Goal: Transaction & Acquisition: Purchase product/service

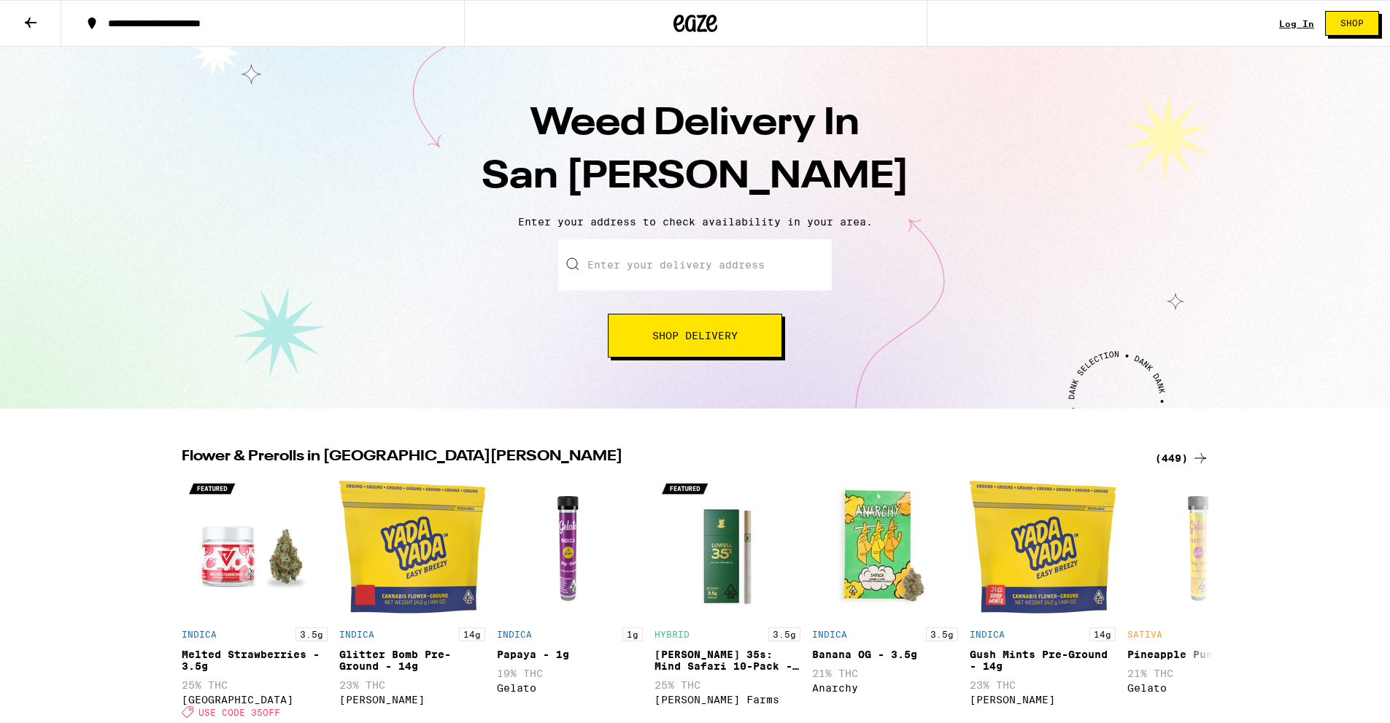
drag, startPoint x: 0, startPoint y: 0, endPoint x: 623, endPoint y: 268, distance: 678.3
click at [623, 268] on input "Enter your delivery address" at bounding box center [695, 264] width 274 height 51
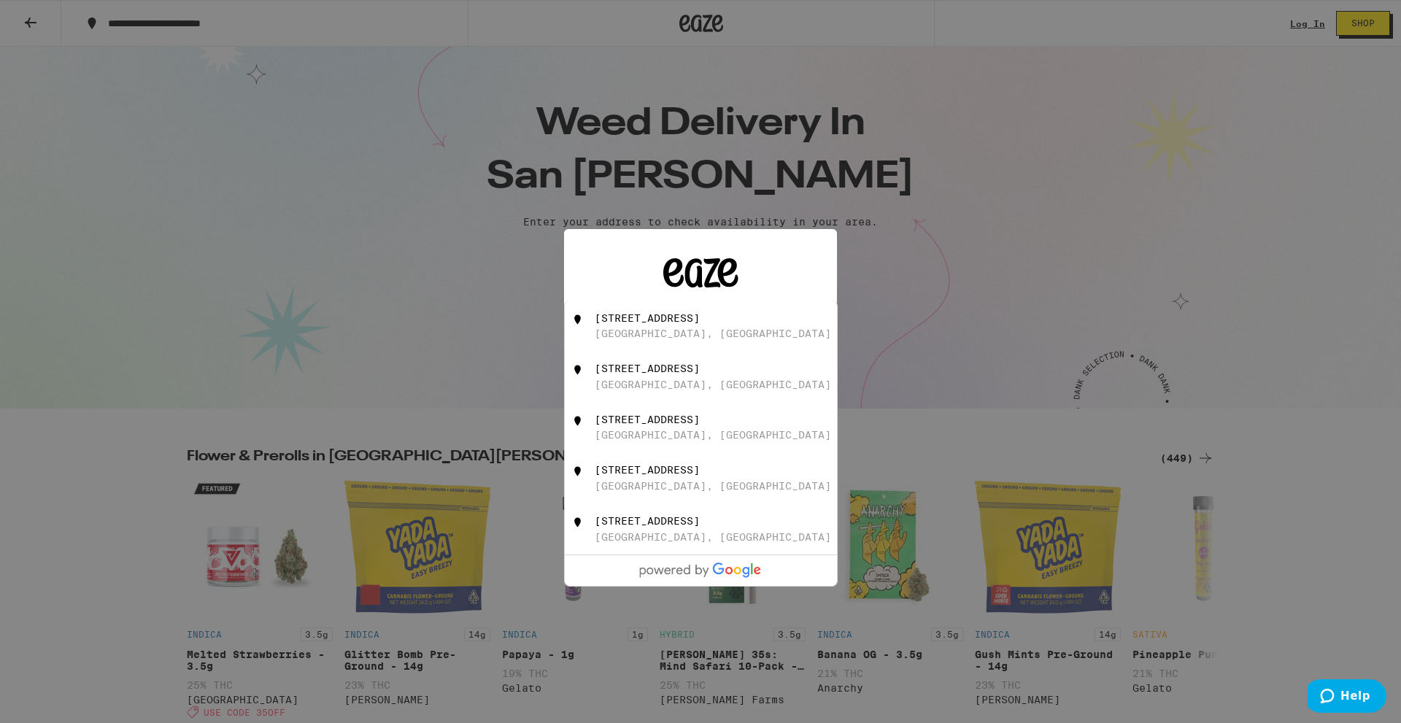
click at [657, 331] on div "[GEOGRAPHIC_DATA], [GEOGRAPHIC_DATA]" at bounding box center [713, 334] width 236 height 12
type input "240 Terrazzo Circle, San Ramon, CA"
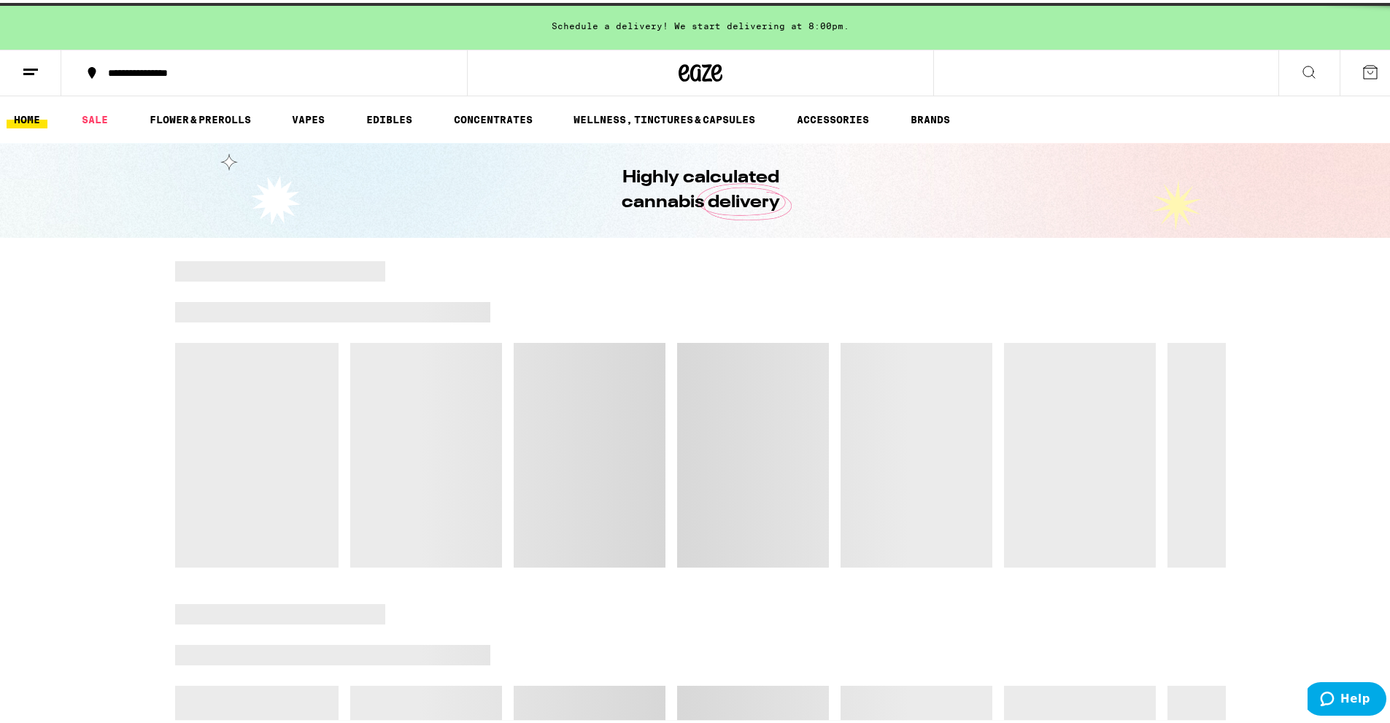
click at [679, 407] on div at bounding box center [700, 411] width 1051 height 306
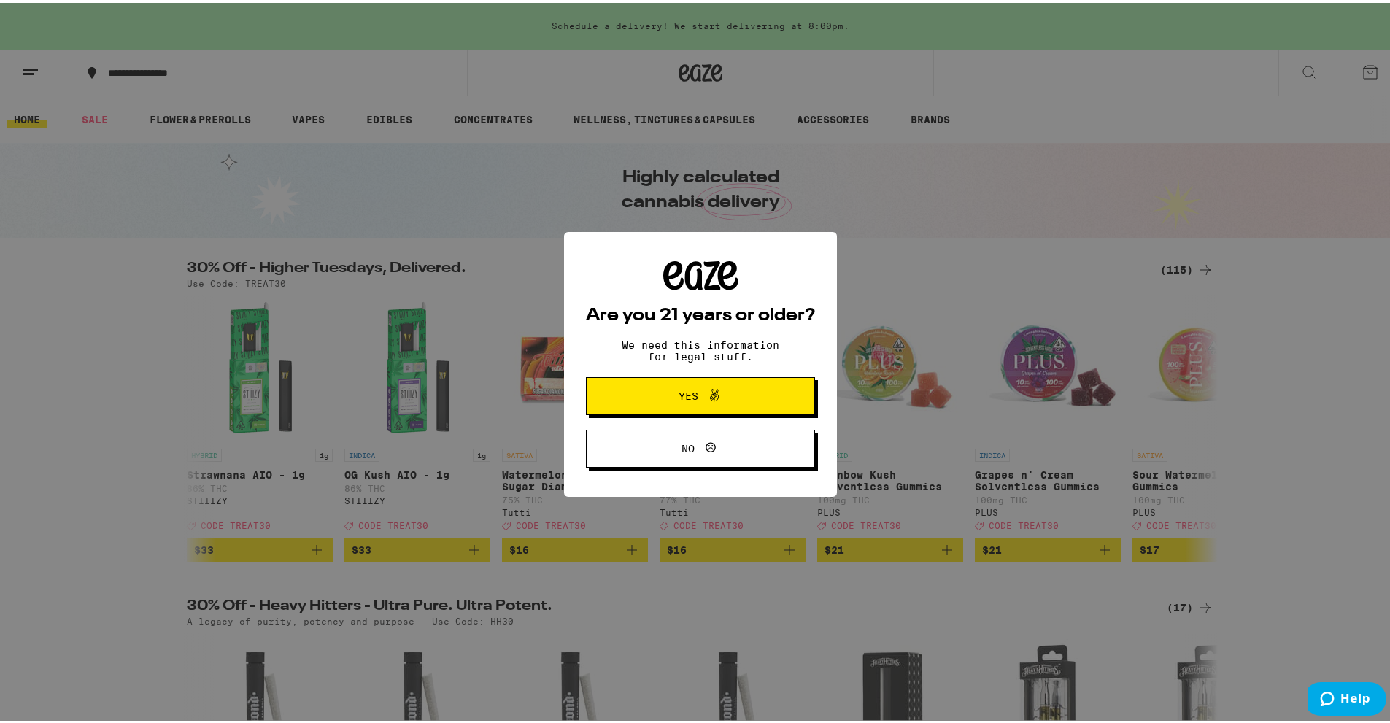
click at [636, 389] on button "Yes" at bounding box center [700, 393] width 229 height 38
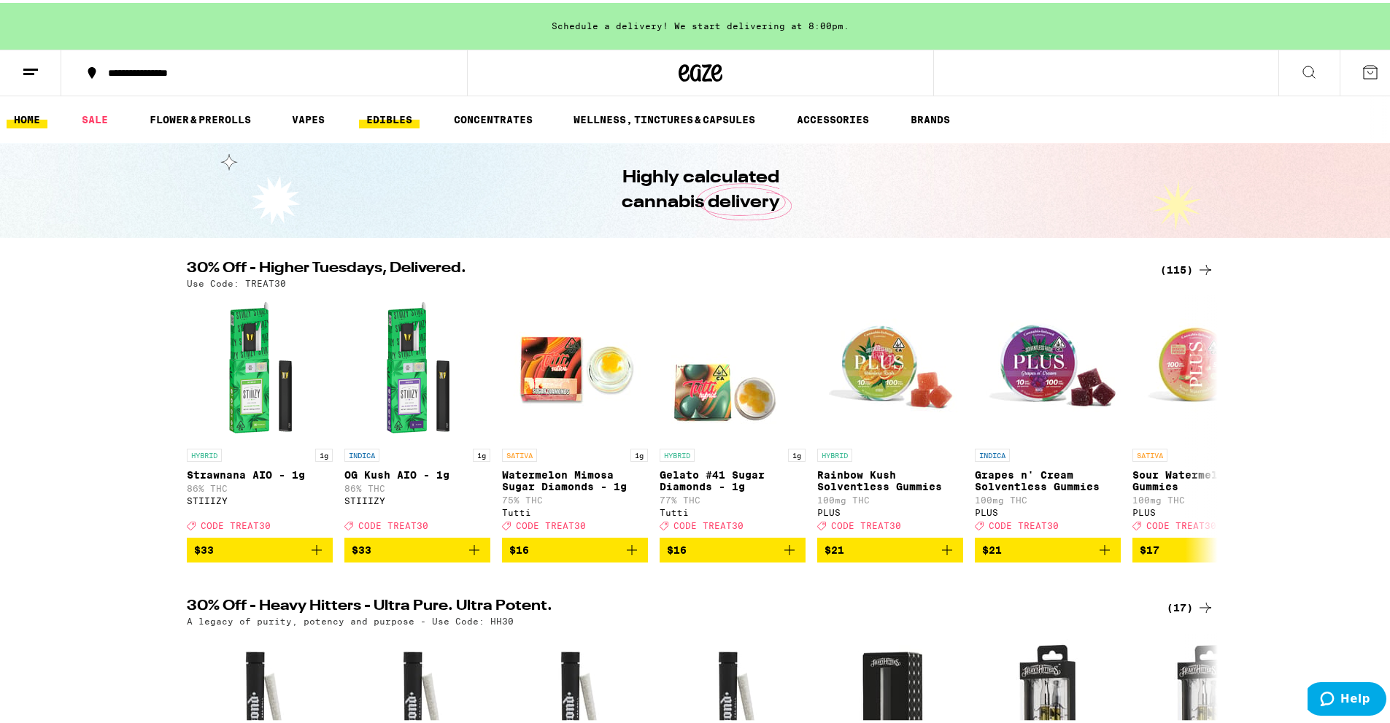
click at [398, 114] on link "EDIBLES" at bounding box center [389, 117] width 61 height 18
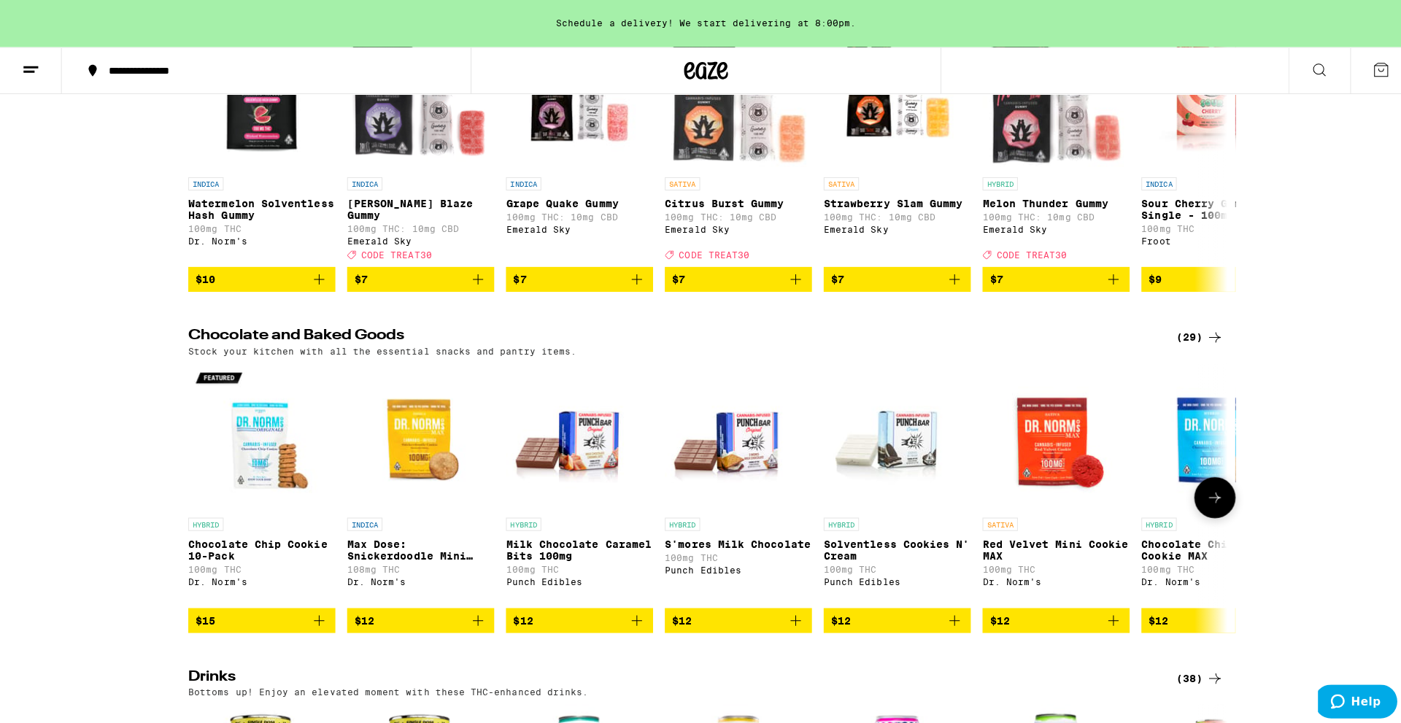
scroll to position [73, 0]
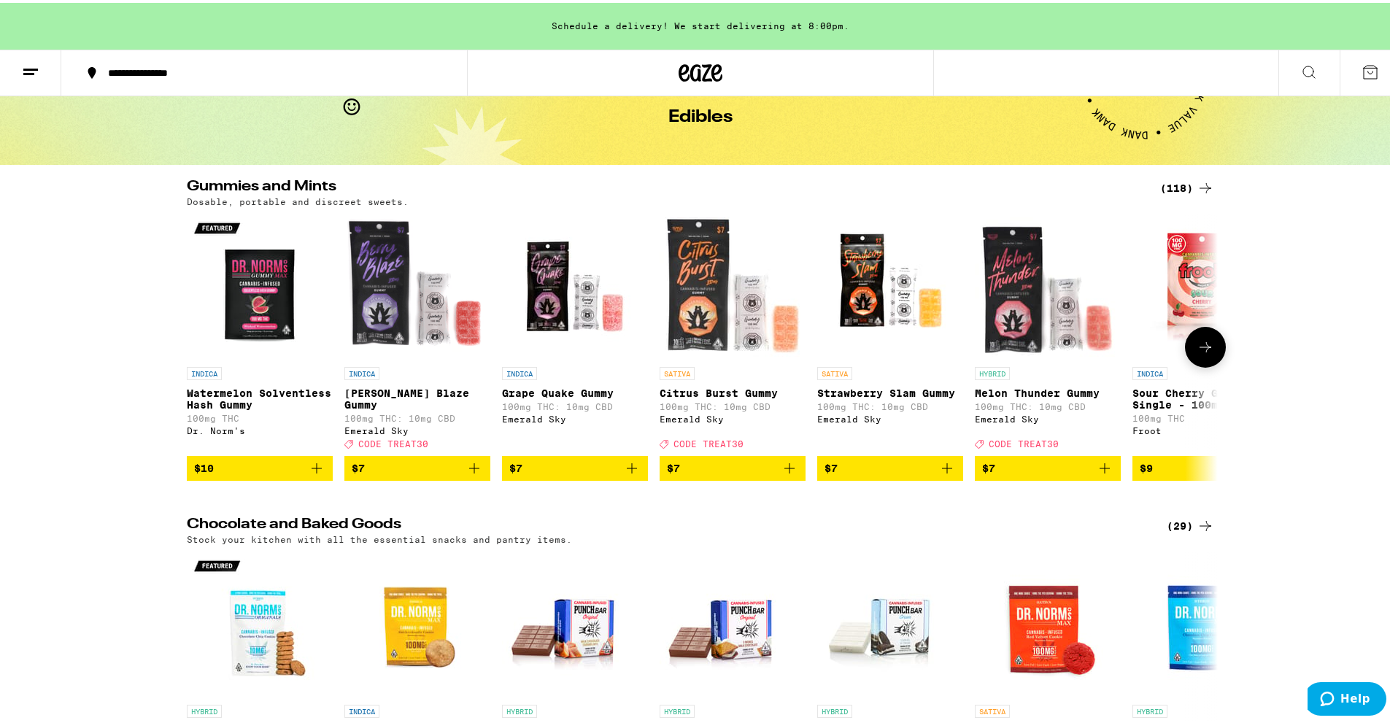
click at [387, 398] on p "[PERSON_NAME] Blaze Gummy" at bounding box center [417, 396] width 146 height 23
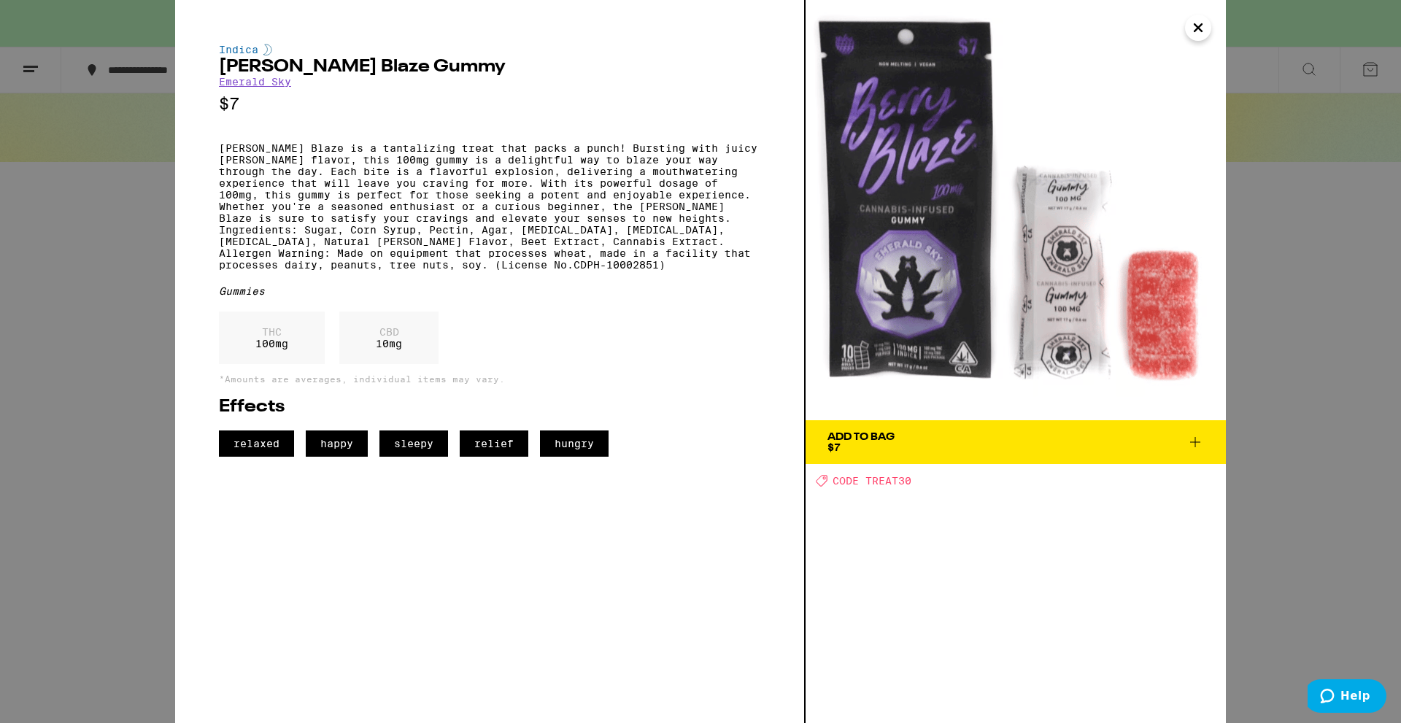
click at [1195, 448] on icon at bounding box center [1195, 442] width 18 height 18
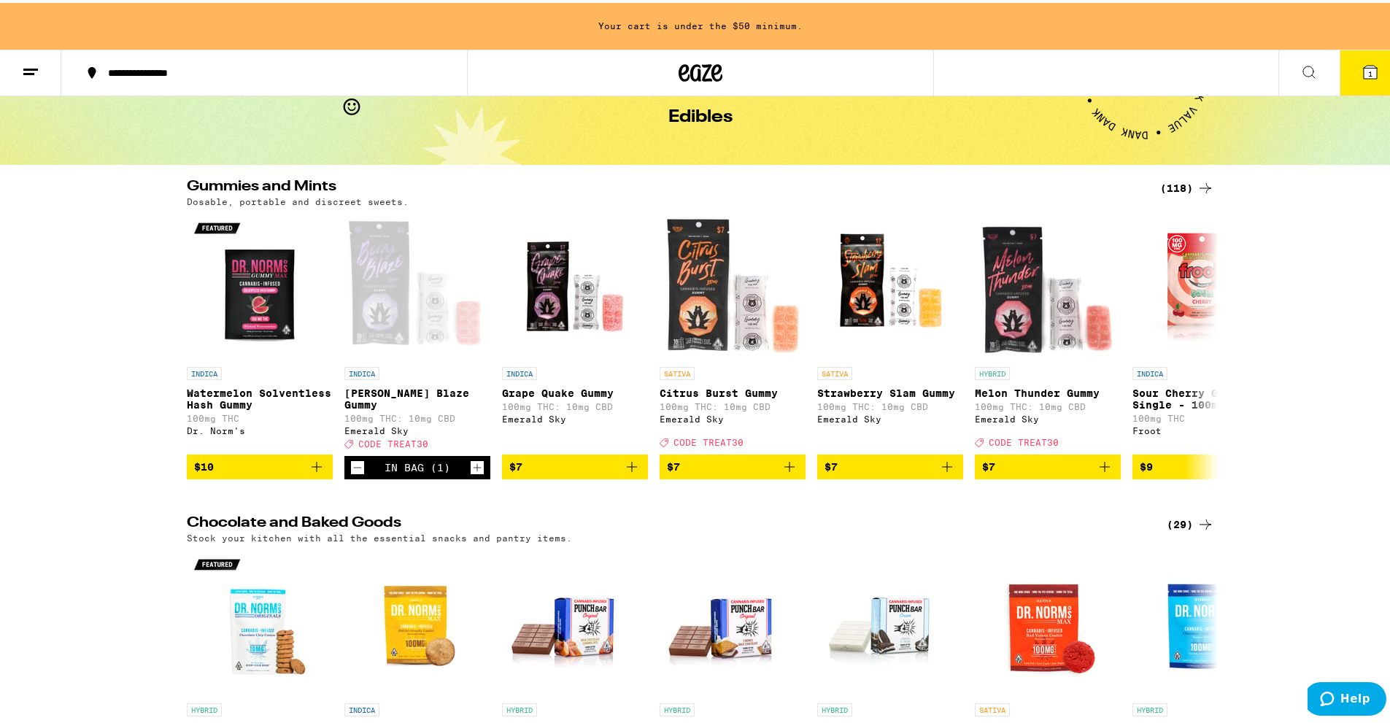
click at [1373, 51] on button "1" at bounding box center [1370, 69] width 61 height 45
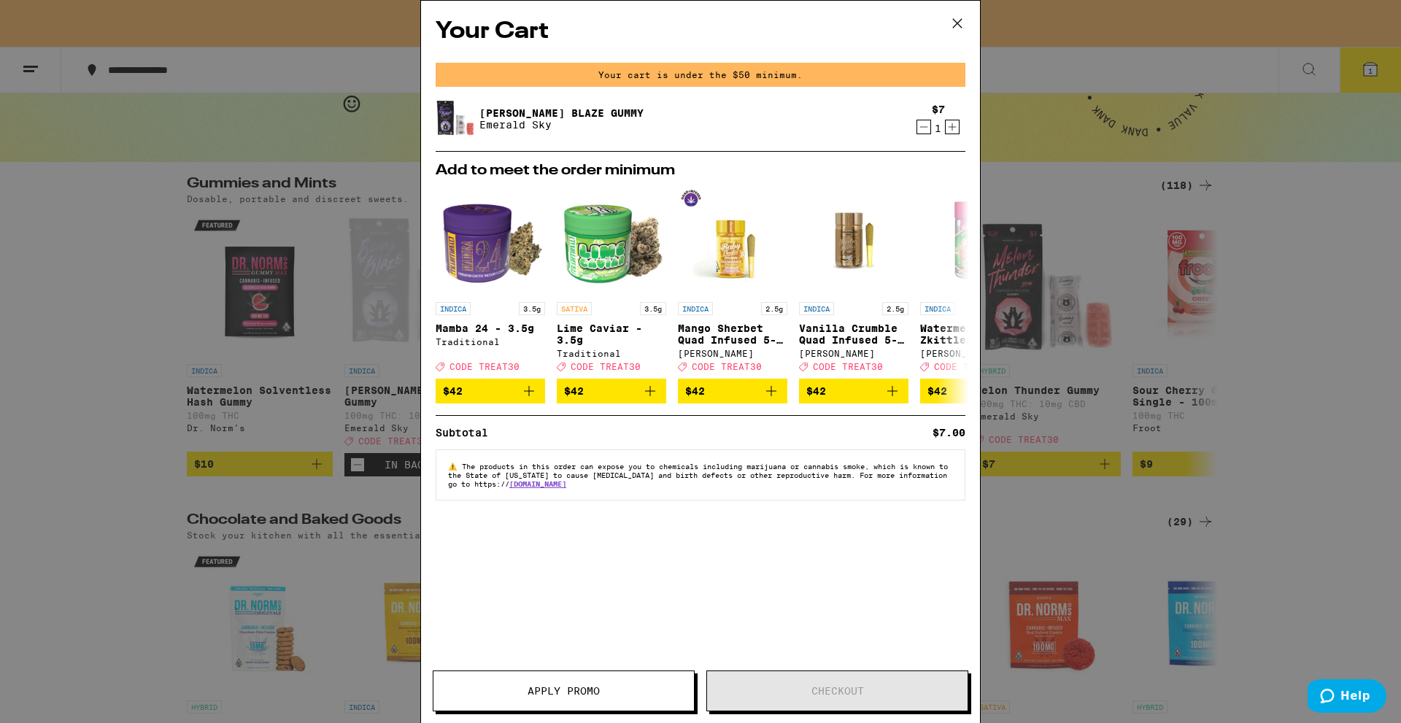
click at [955, 131] on icon "Increment" at bounding box center [952, 127] width 13 height 18
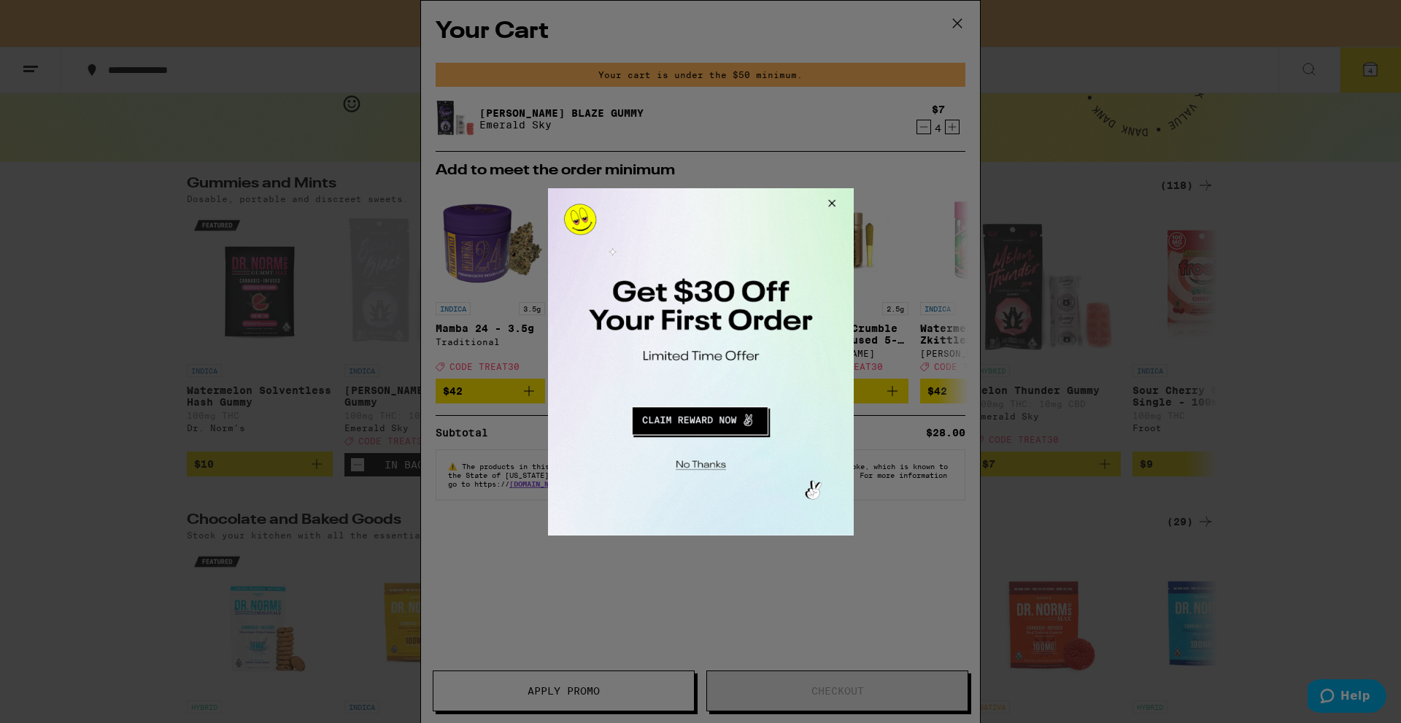
click at [690, 417] on button "Redirect to URL" at bounding box center [699, 418] width 254 height 35
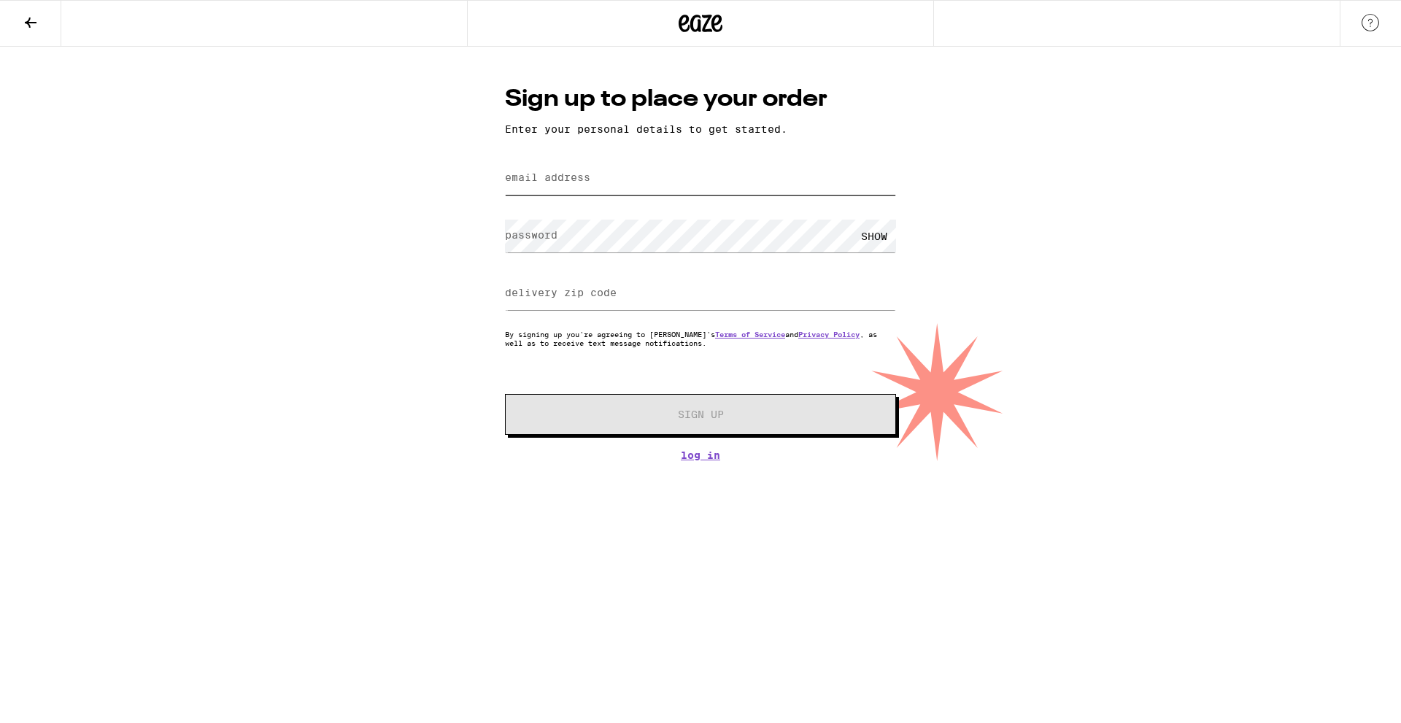
drag, startPoint x: 0, startPoint y: 0, endPoint x: 593, endPoint y: 193, distance: 623.7
click at [593, 193] on input "email address" at bounding box center [700, 178] width 391 height 33
click at [583, 187] on input "email address" at bounding box center [700, 178] width 391 height 33
type input "[PERSON_NAME][EMAIL_ADDRESS][DOMAIN_NAME]"
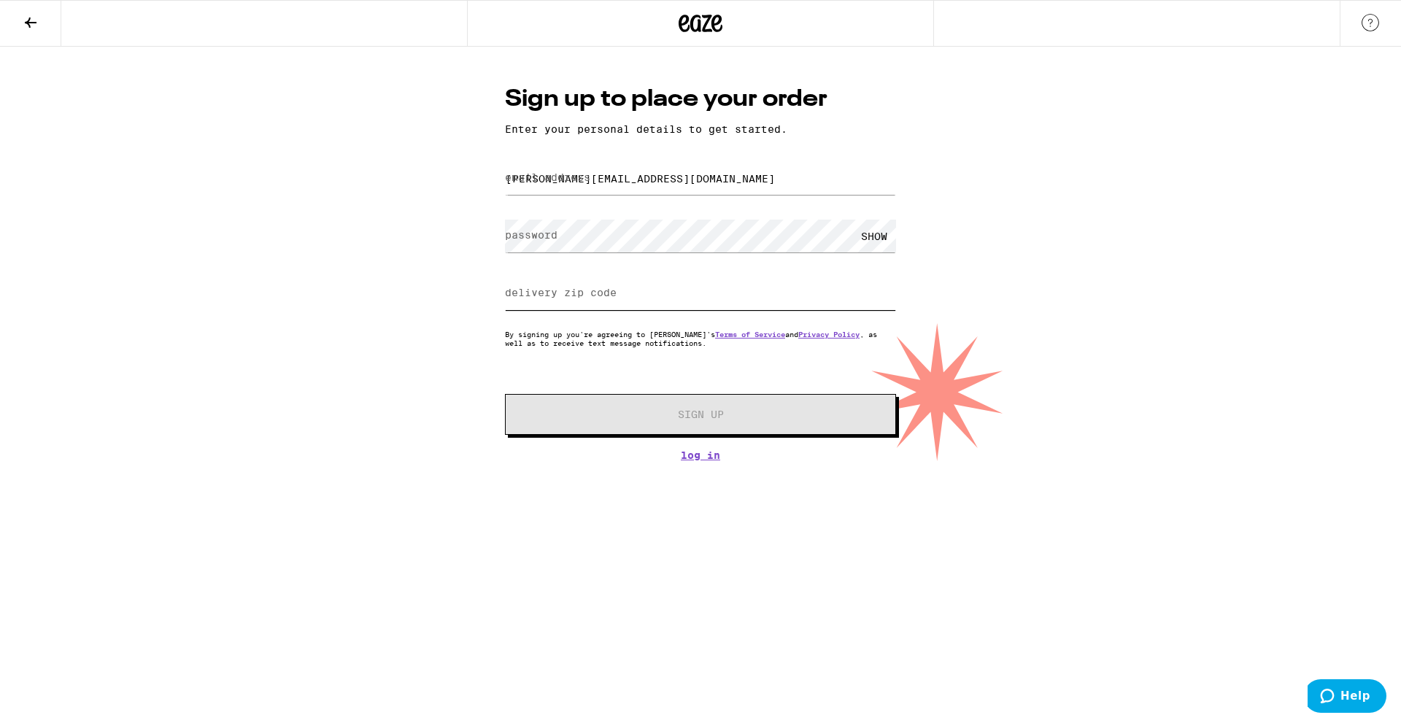
type input "94583"
click at [555, 233] on label "password" at bounding box center [531, 235] width 53 height 12
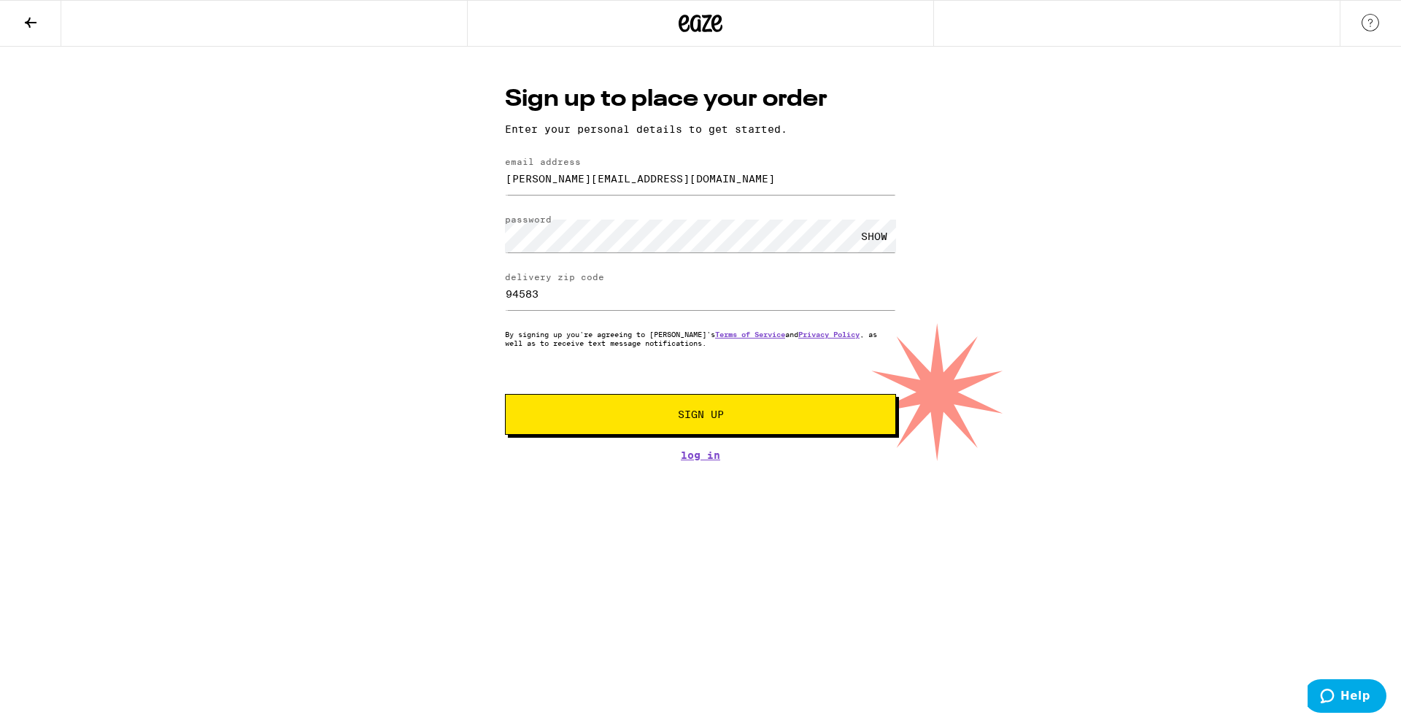
click at [389, 355] on div "Sign up to place your order Enter your personal details to get started. email a…" at bounding box center [700, 254] width 1401 height 414
click at [729, 417] on span "Sign Up" at bounding box center [700, 414] width 290 height 10
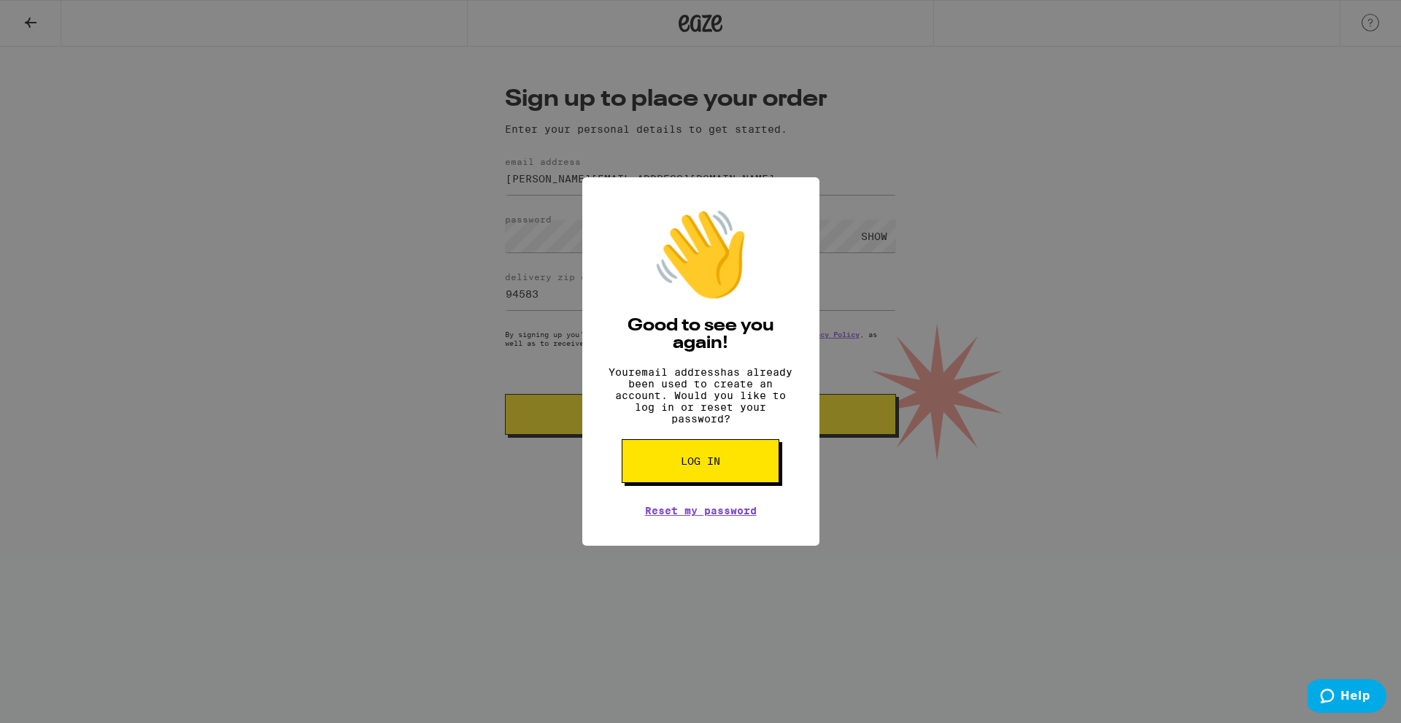
click at [709, 466] on span "Log in" at bounding box center [700, 461] width 39 height 10
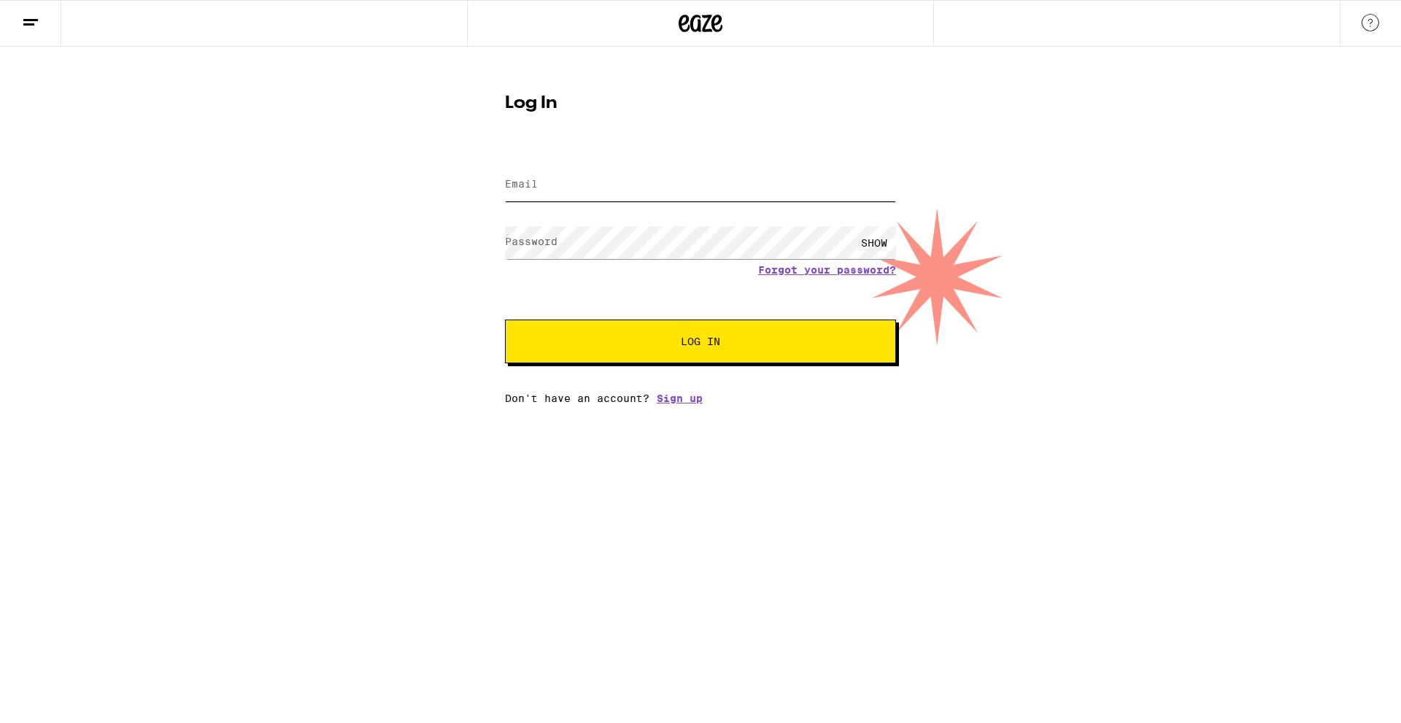
type input "[PERSON_NAME][EMAIL_ADDRESS][DOMAIN_NAME]"
click at [611, 344] on span "Log In" at bounding box center [700, 341] width 273 height 10
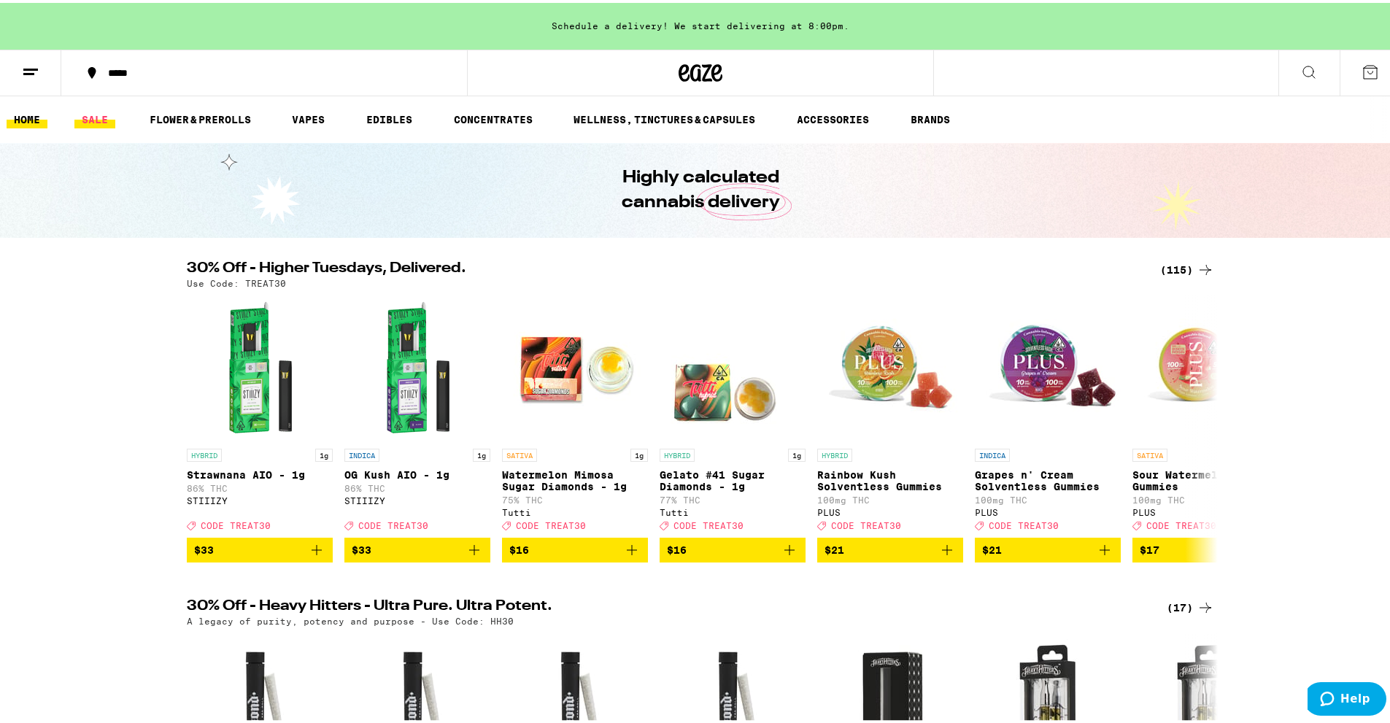
click at [93, 124] on link "SALE" at bounding box center [94, 117] width 41 height 18
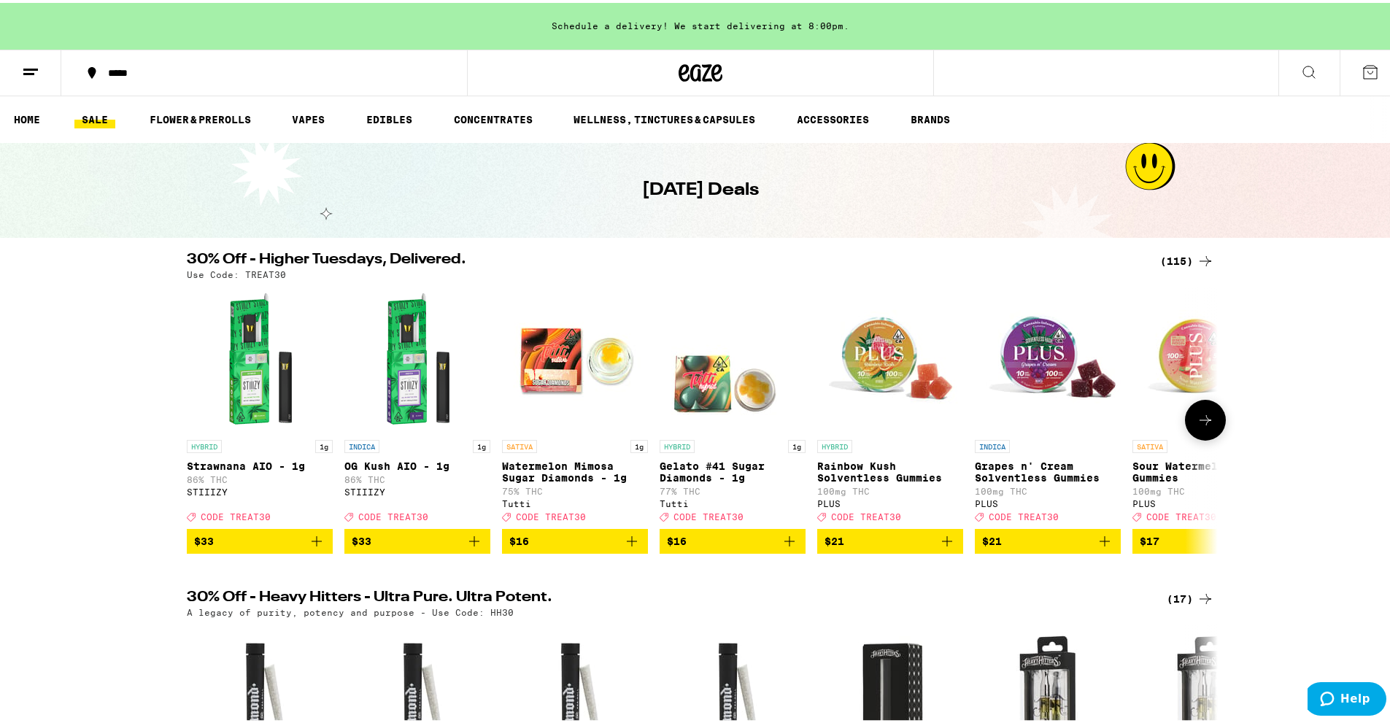
click at [1212, 434] on button at bounding box center [1205, 417] width 41 height 41
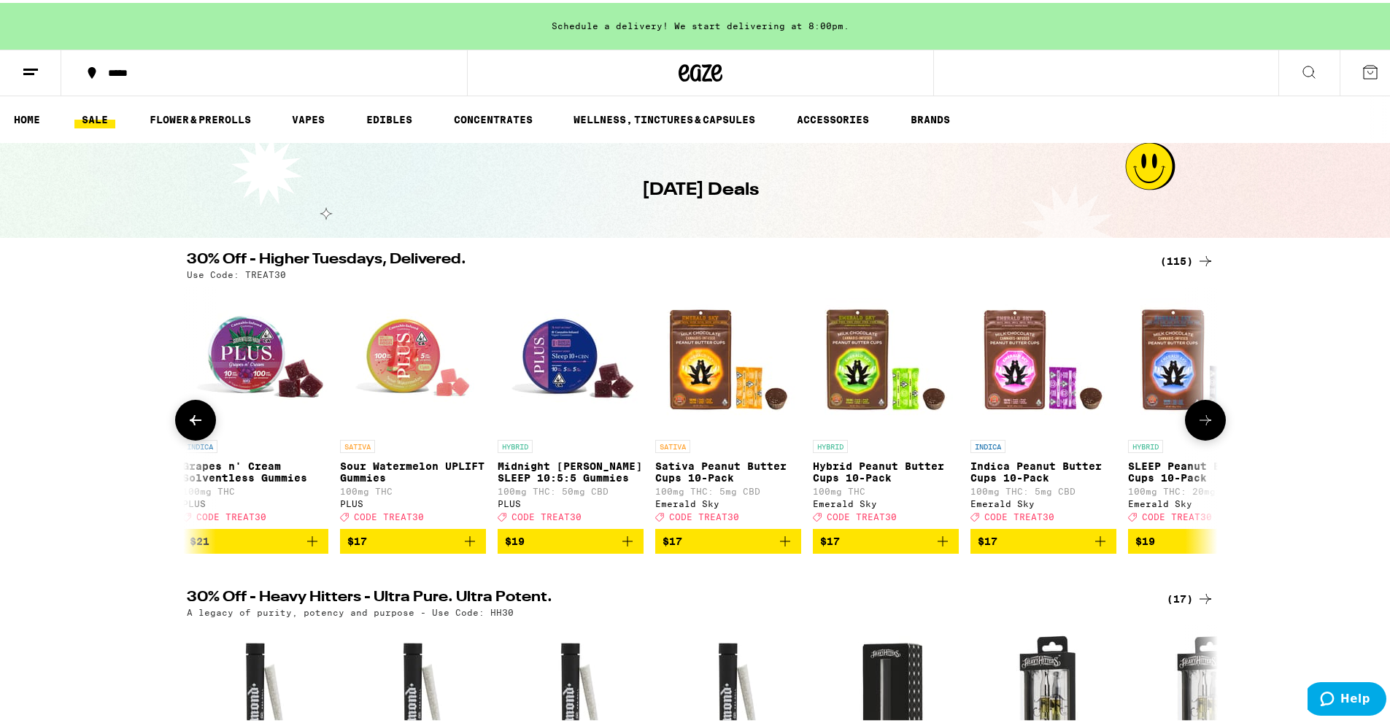
scroll to position [0, 868]
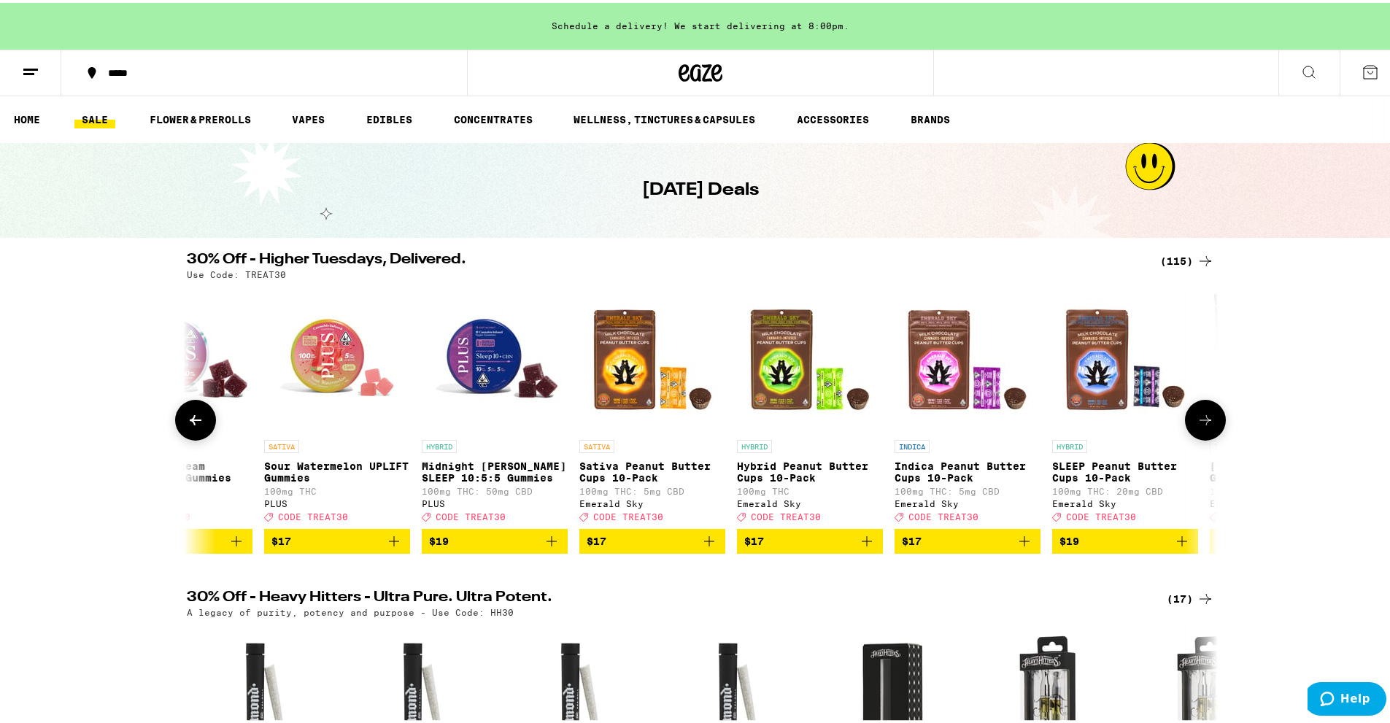
click at [1197, 426] on icon at bounding box center [1206, 418] width 18 height 18
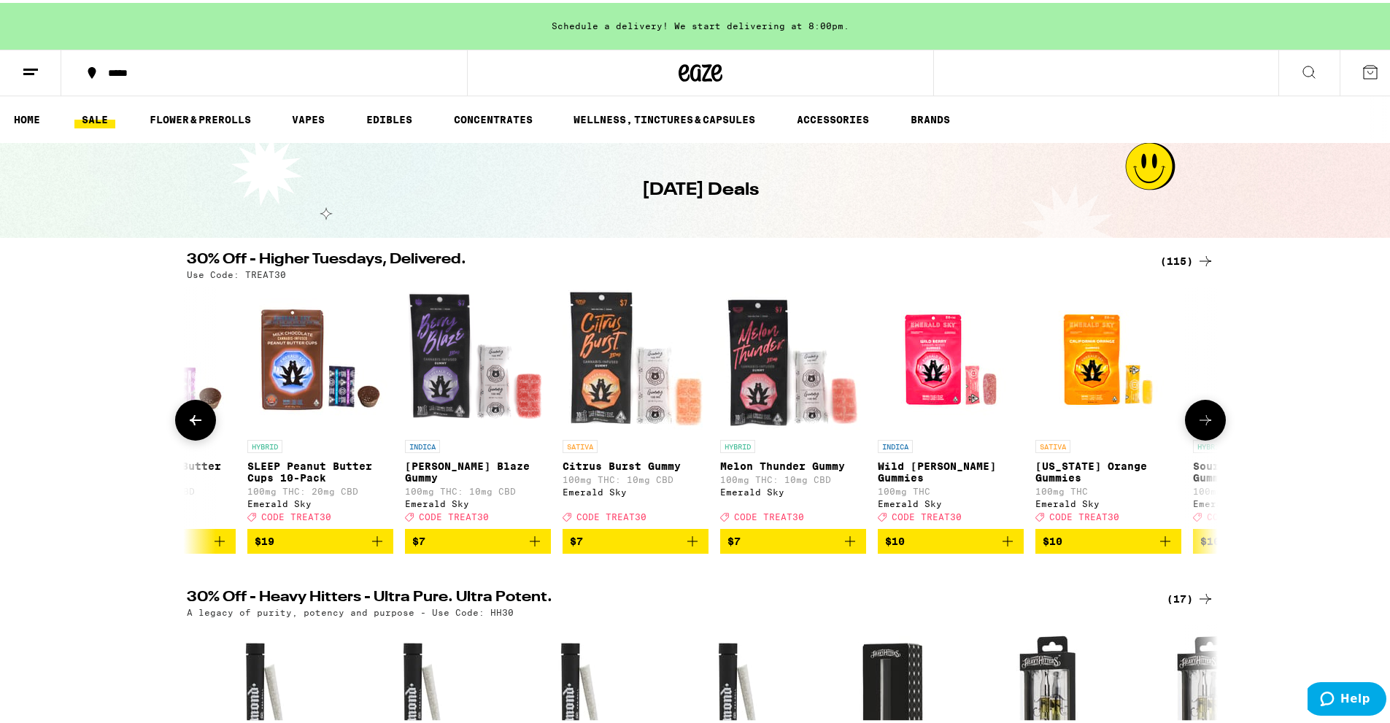
scroll to position [0, 1737]
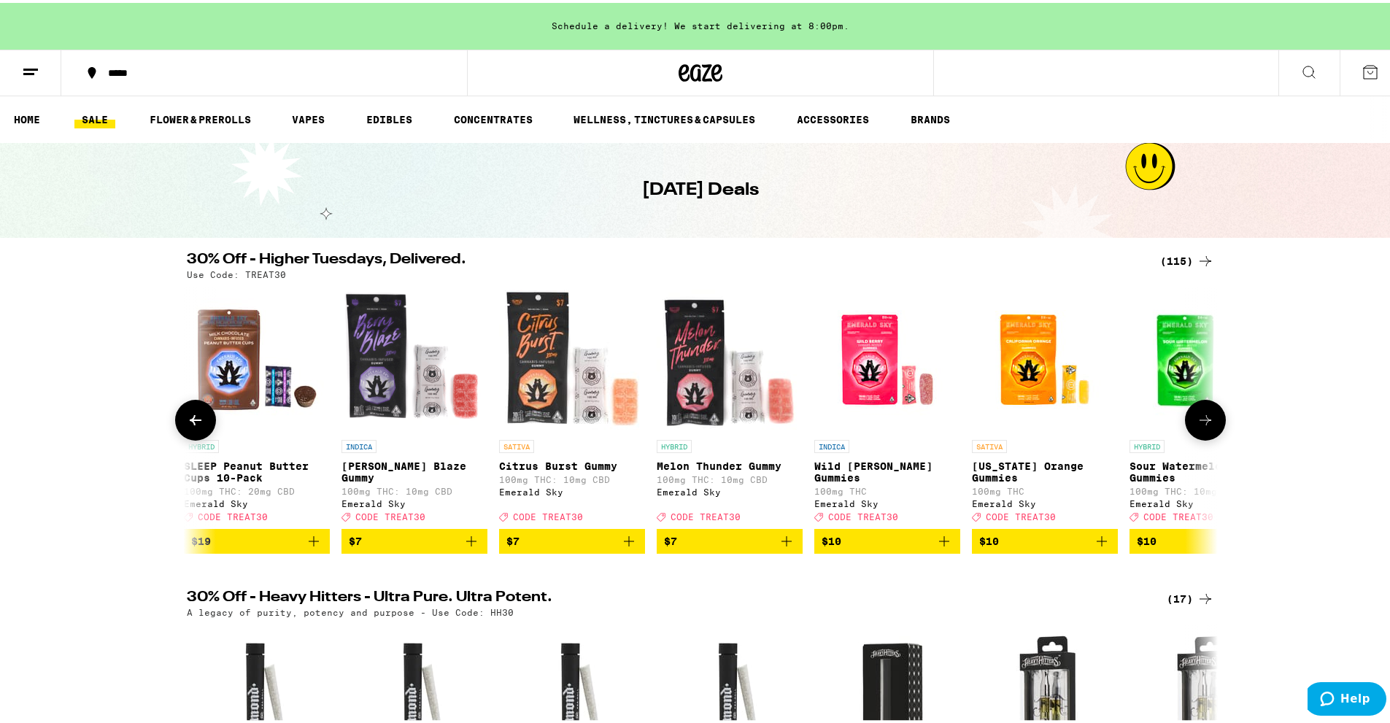
click at [1200, 417] on icon at bounding box center [1206, 418] width 18 height 18
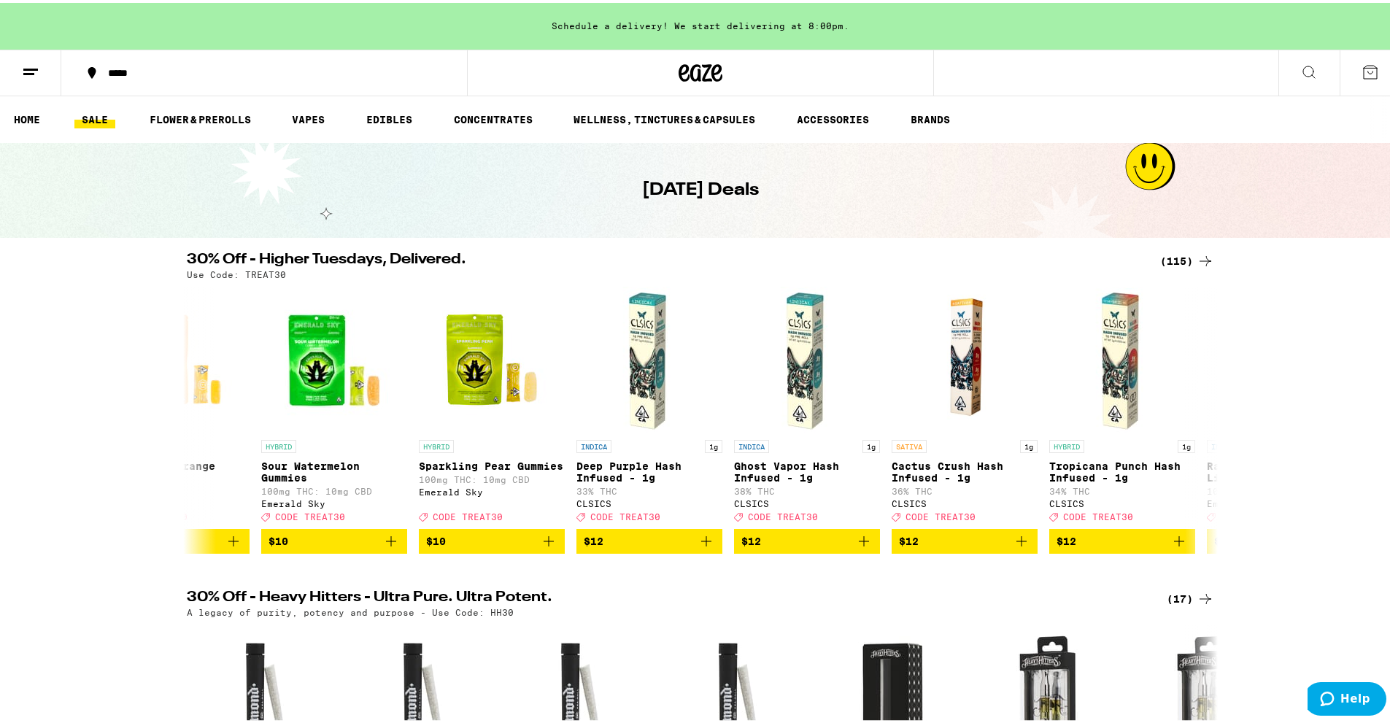
scroll to position [73, 0]
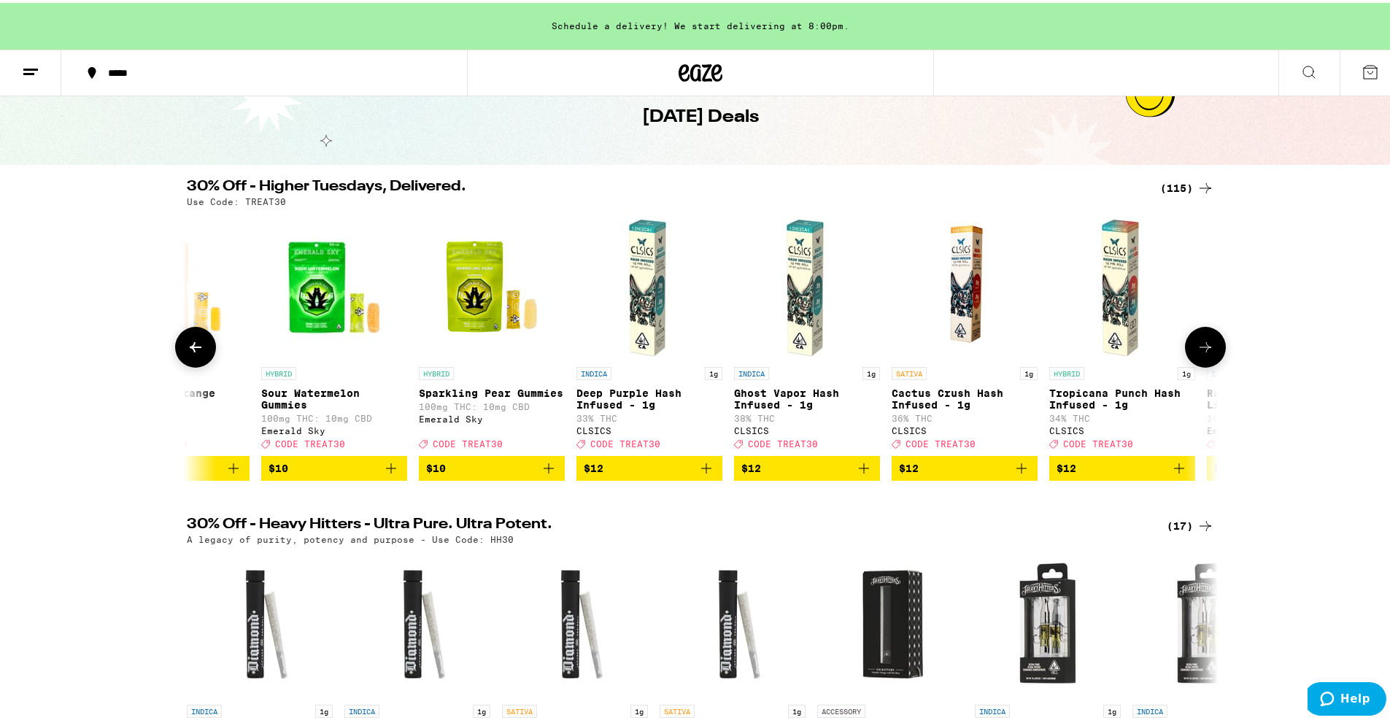
click at [190, 353] on icon at bounding box center [196, 345] width 18 height 18
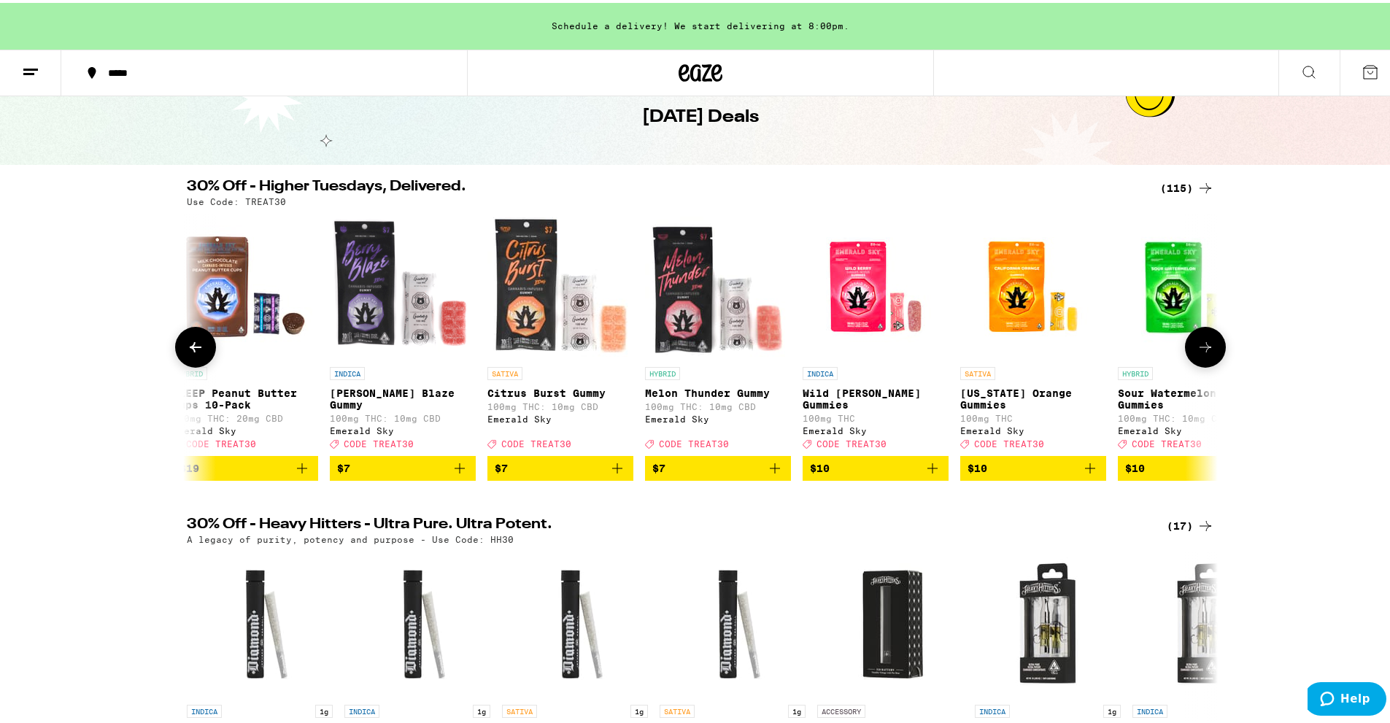
scroll to position [0, 1737]
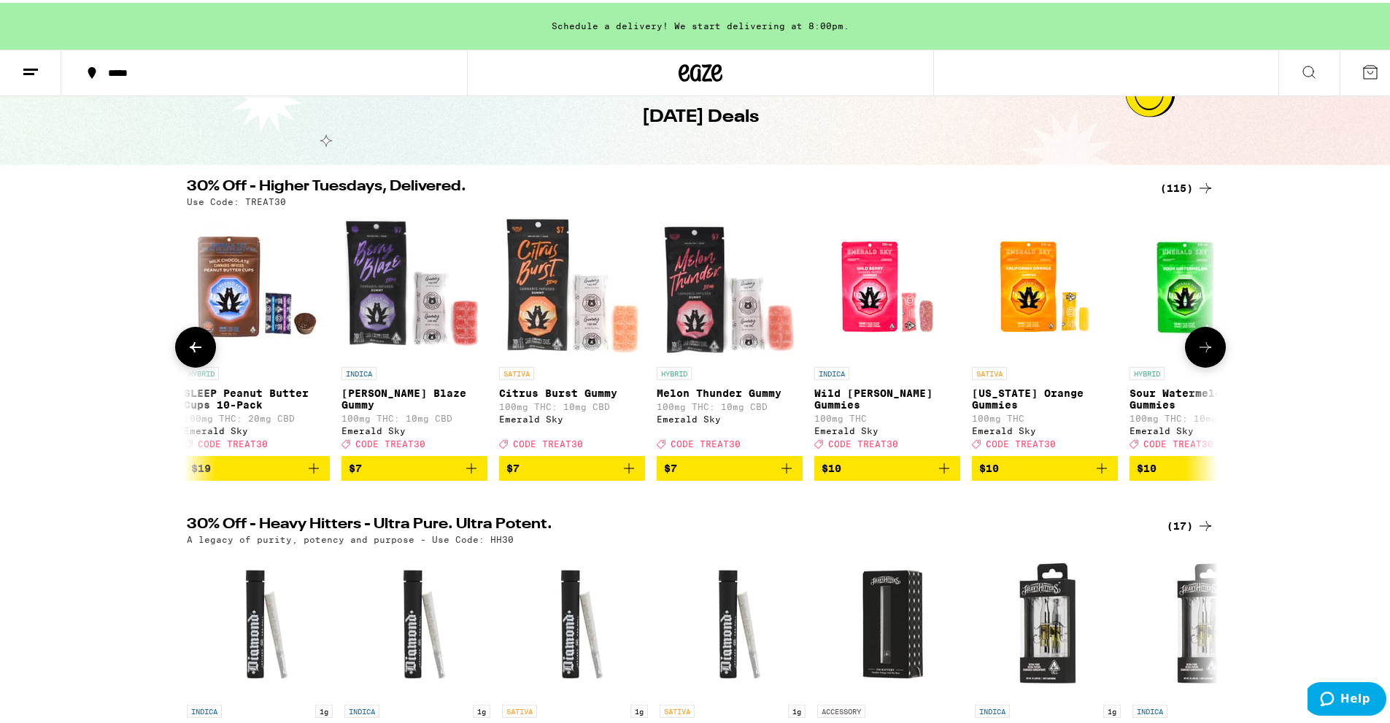
click at [397, 411] on p "100mg THC: 10mg CBD" at bounding box center [414, 415] width 146 height 9
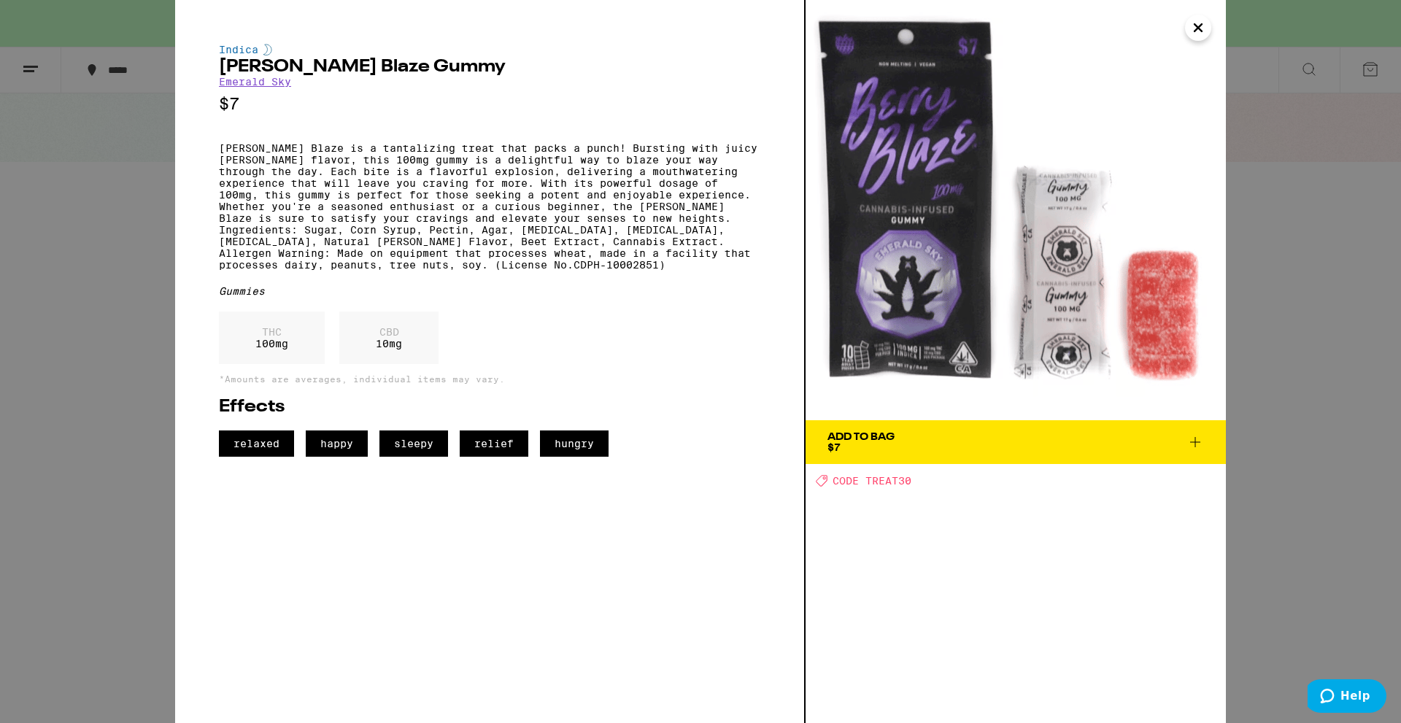
click at [1192, 435] on icon at bounding box center [1195, 442] width 18 height 18
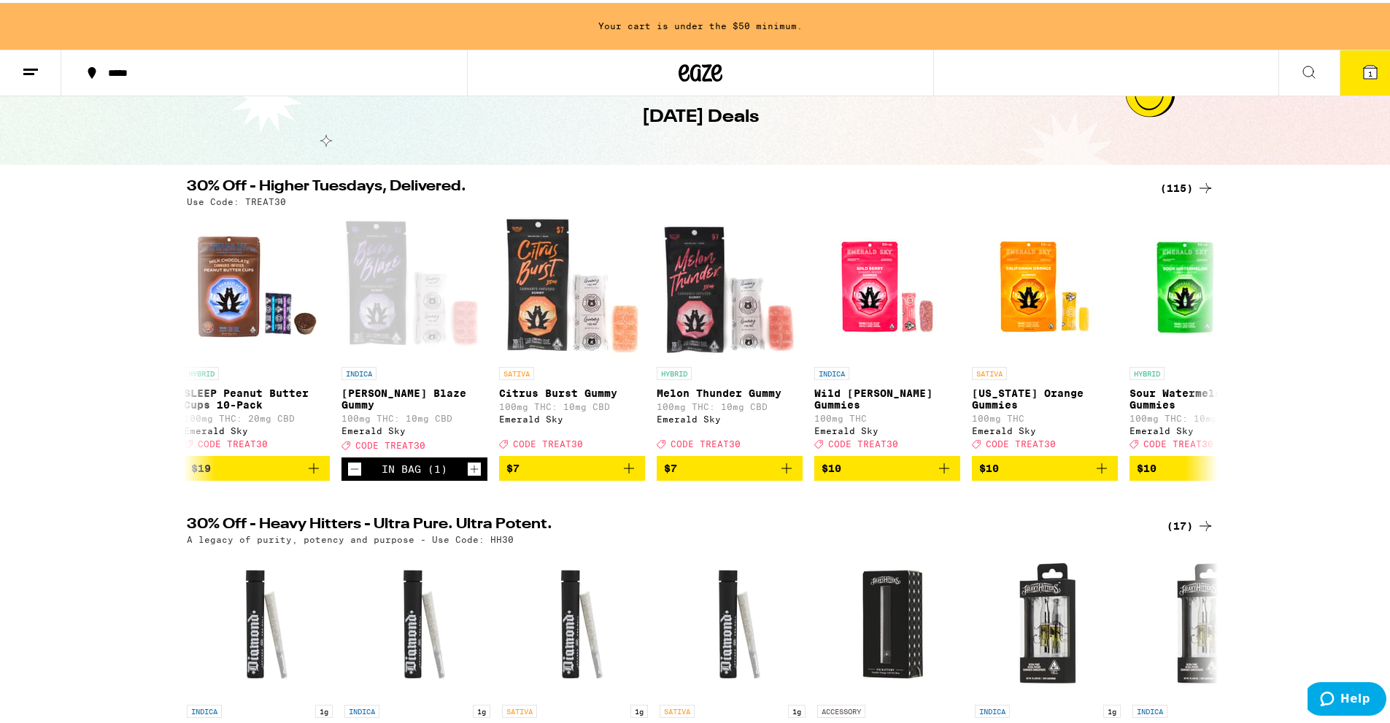
click at [1362, 61] on icon at bounding box center [1371, 70] width 18 height 18
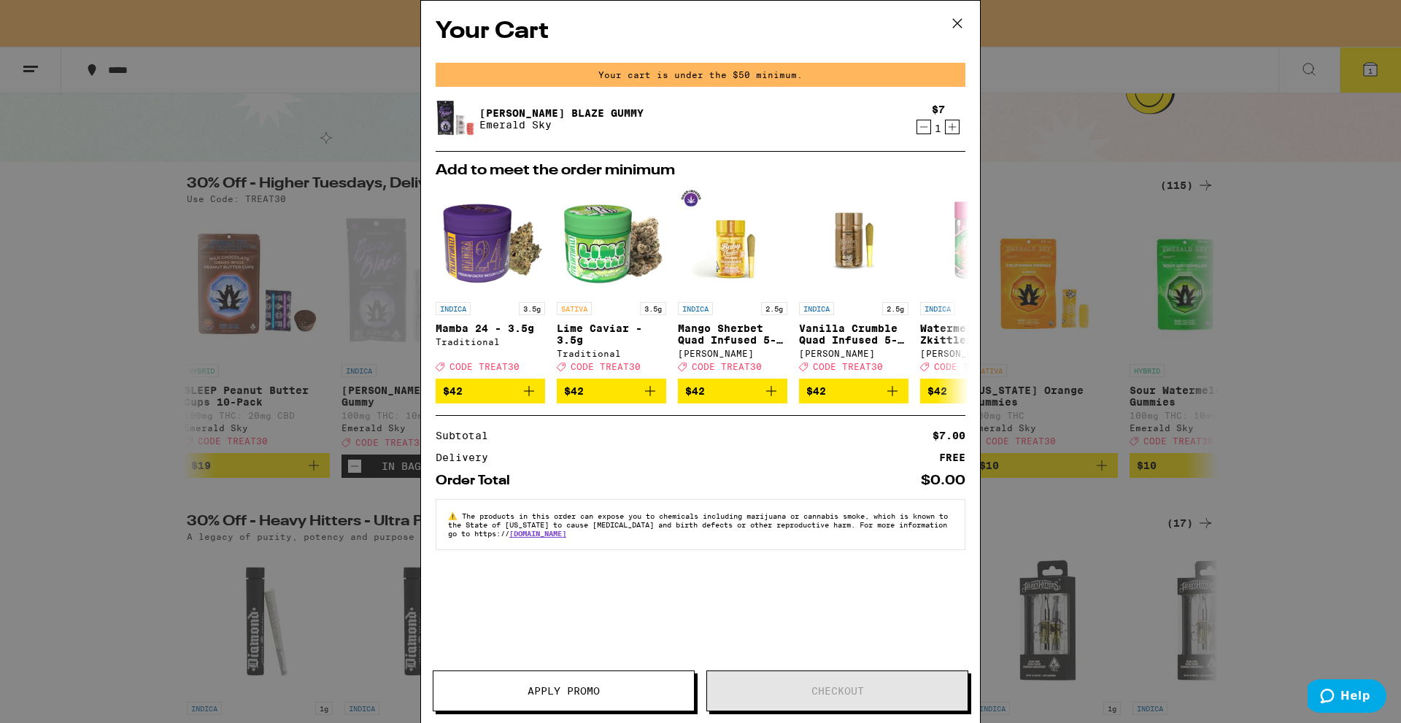
click at [949, 131] on icon "Increment" at bounding box center [952, 127] width 13 height 18
click at [950, 134] on icon "Increment" at bounding box center [952, 127] width 13 height 18
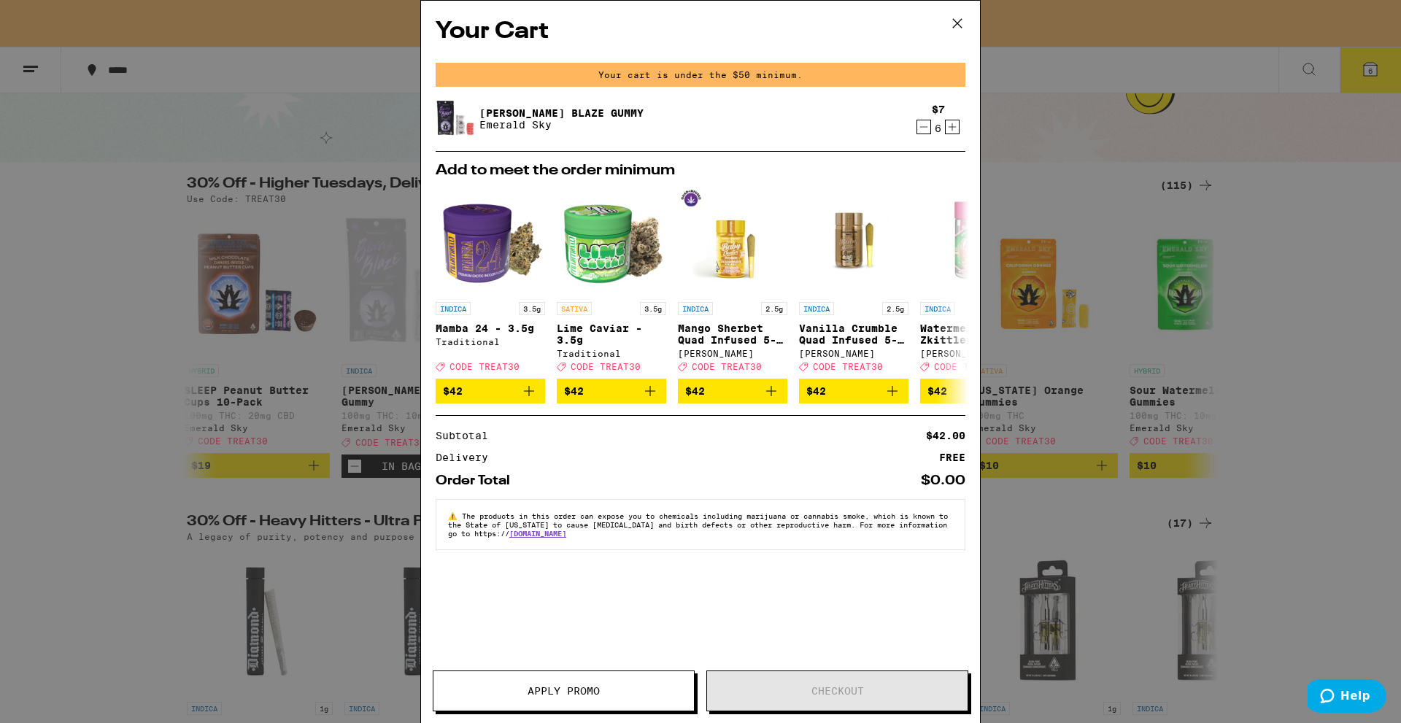
click at [955, 30] on icon at bounding box center [957, 23] width 22 height 22
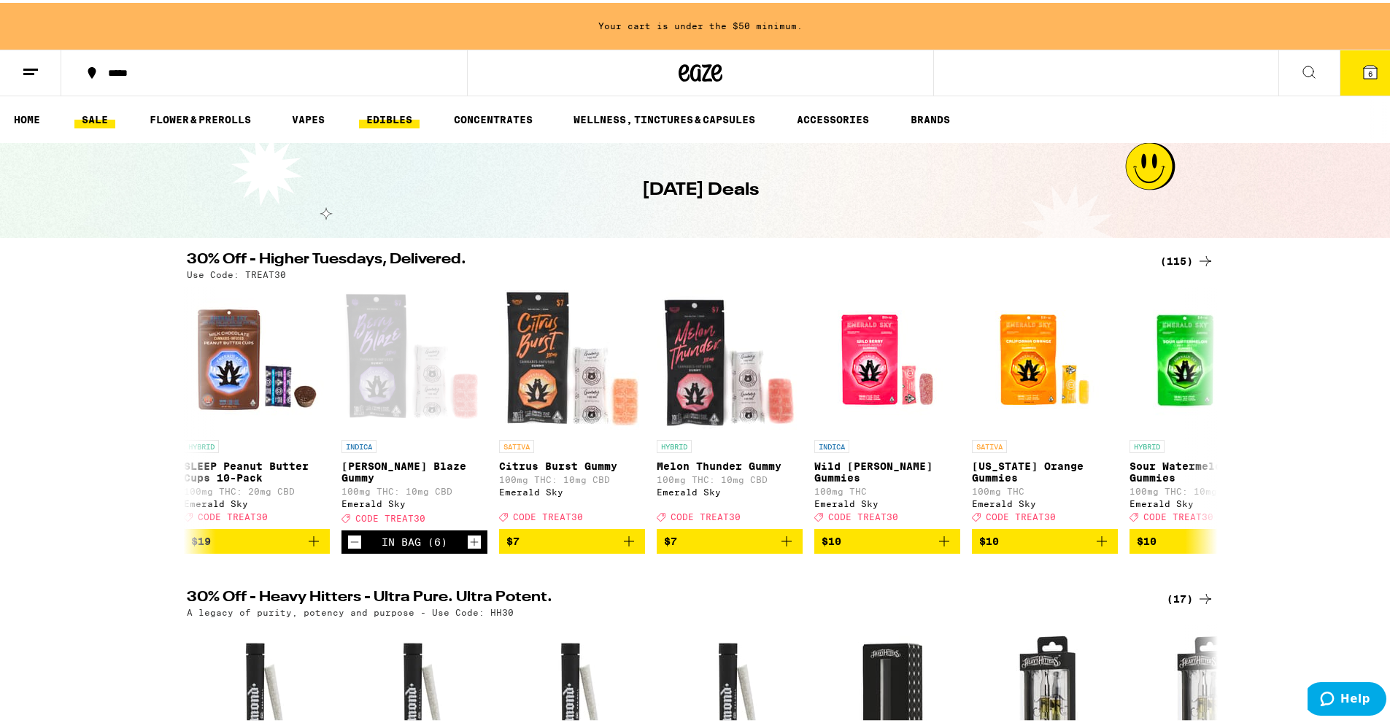
click at [389, 117] on link "EDIBLES" at bounding box center [389, 117] width 61 height 18
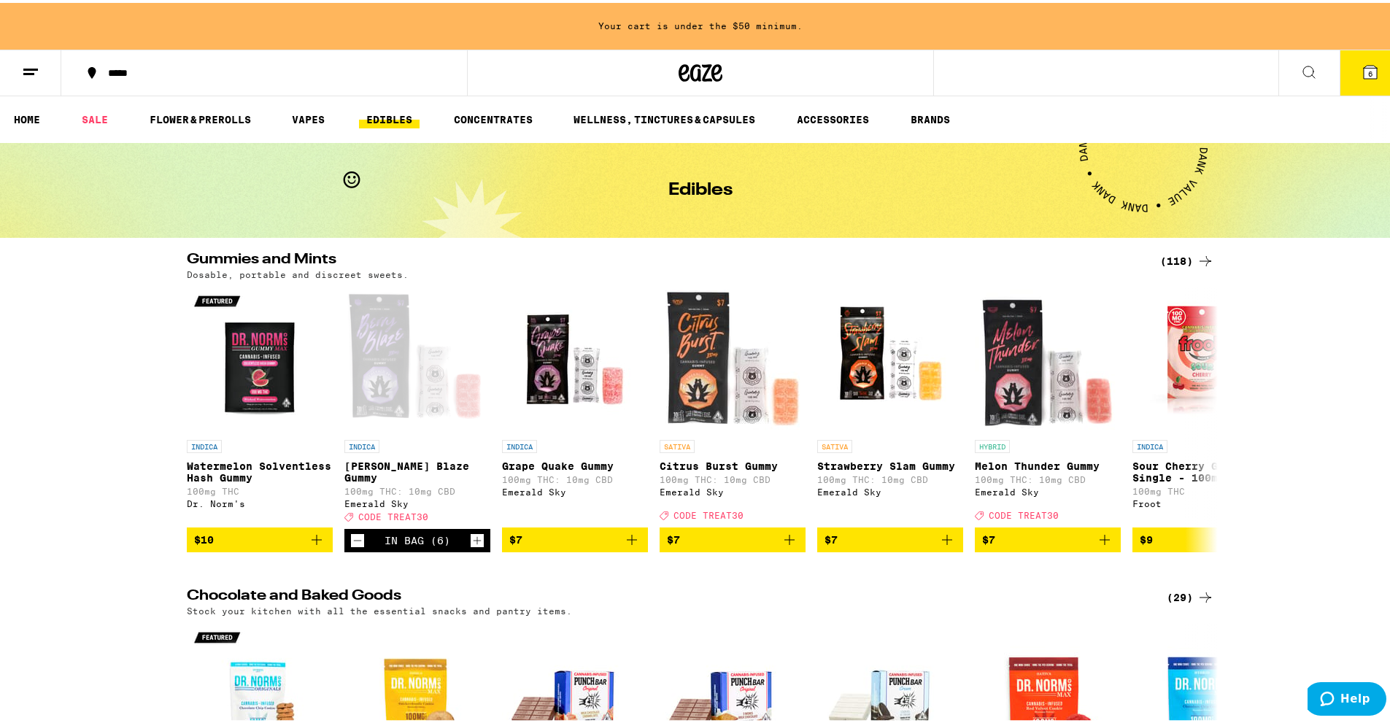
click at [1364, 73] on icon at bounding box center [1370, 69] width 13 height 13
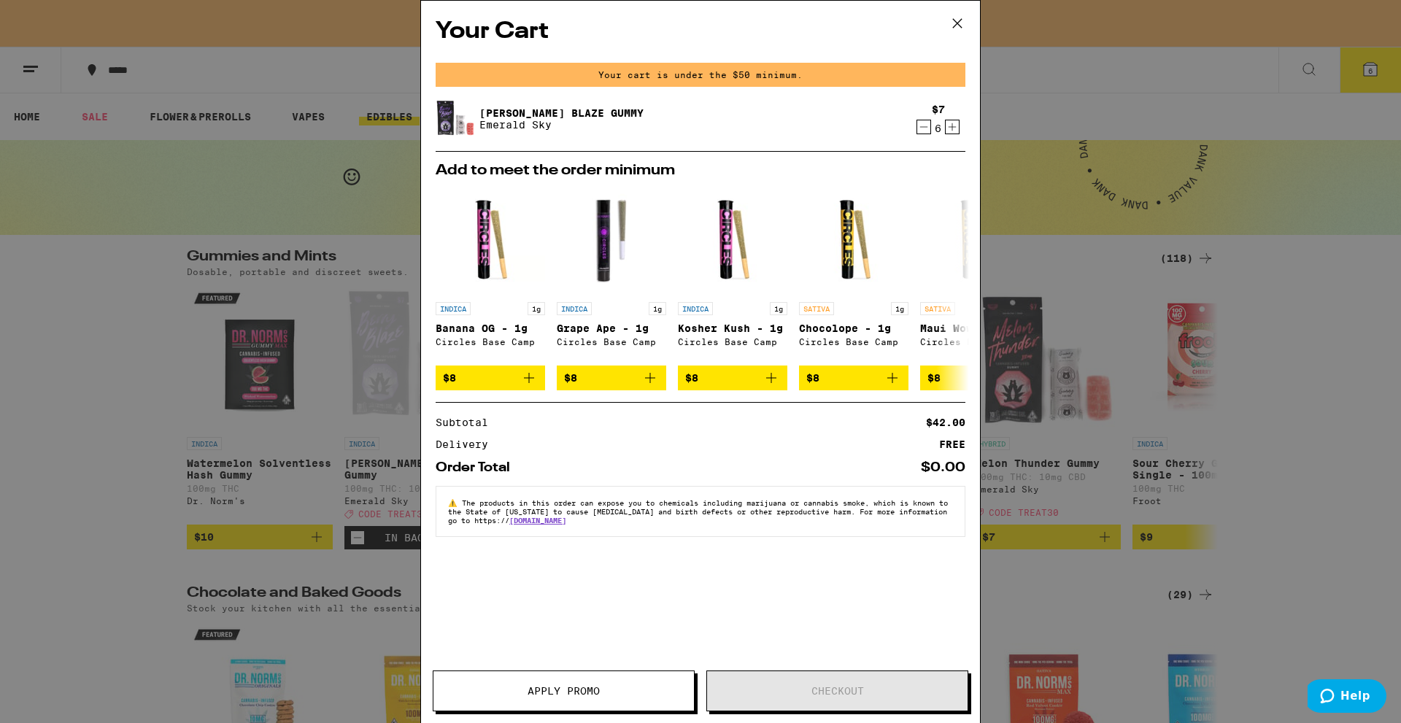
click at [1027, 112] on div "Your Cart Your cart is under the $50 minimum. Berry Blaze Gummy Emerald Sky $7 …" at bounding box center [700, 361] width 1401 height 723
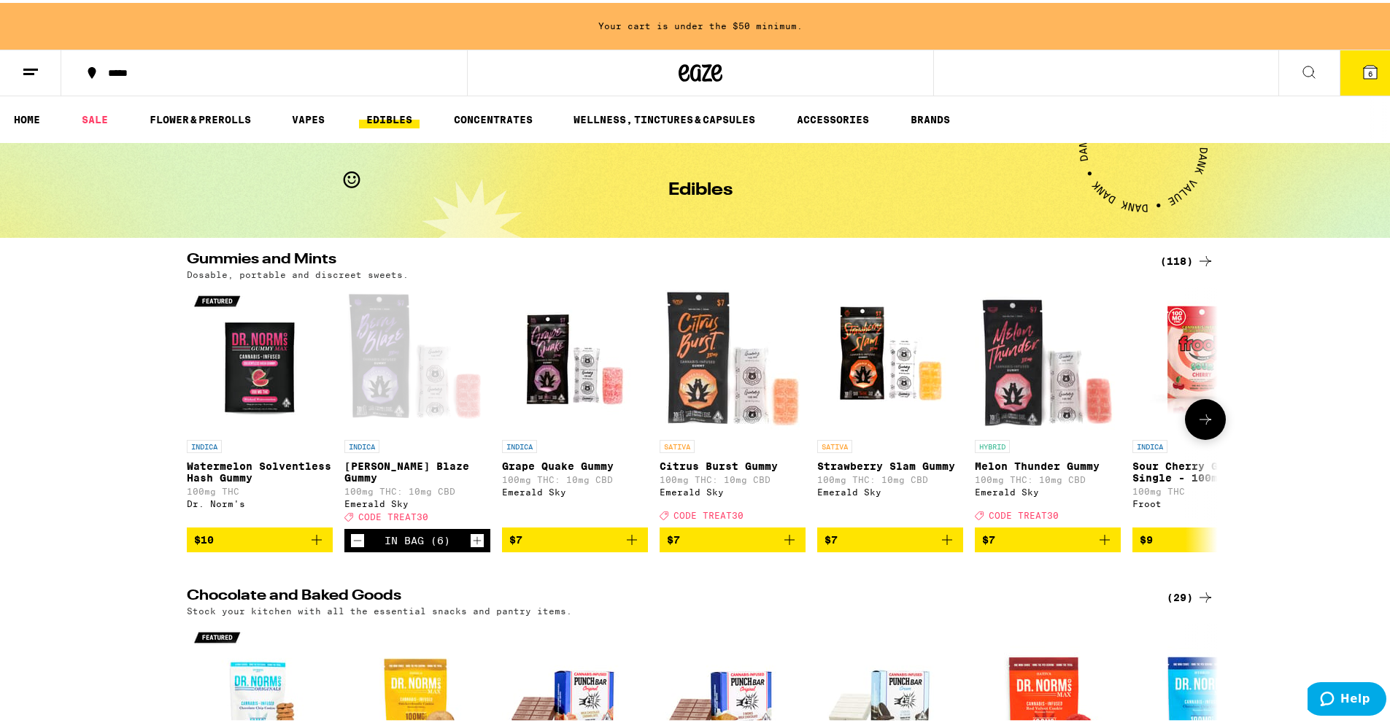
click at [629, 538] on icon "Add to bag" at bounding box center [632, 537] width 10 height 10
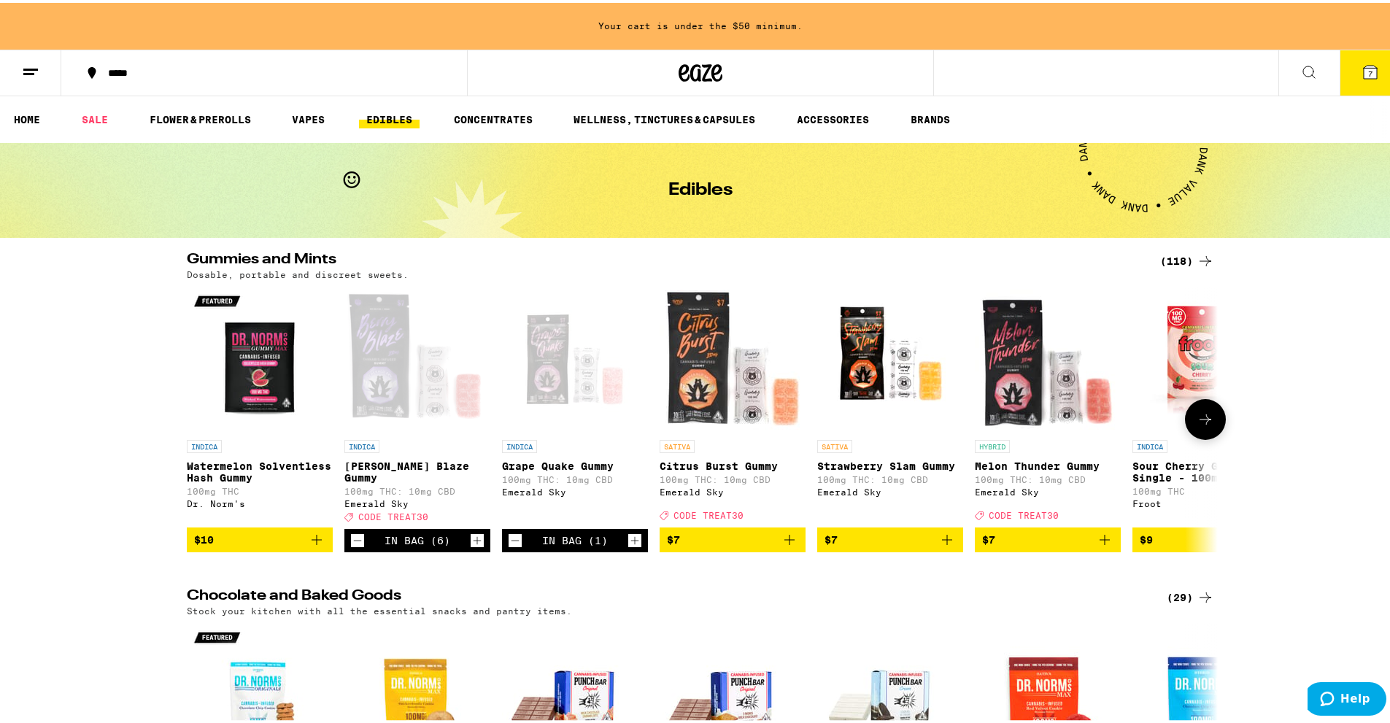
click at [630, 539] on icon "Increment" at bounding box center [634, 538] width 13 height 18
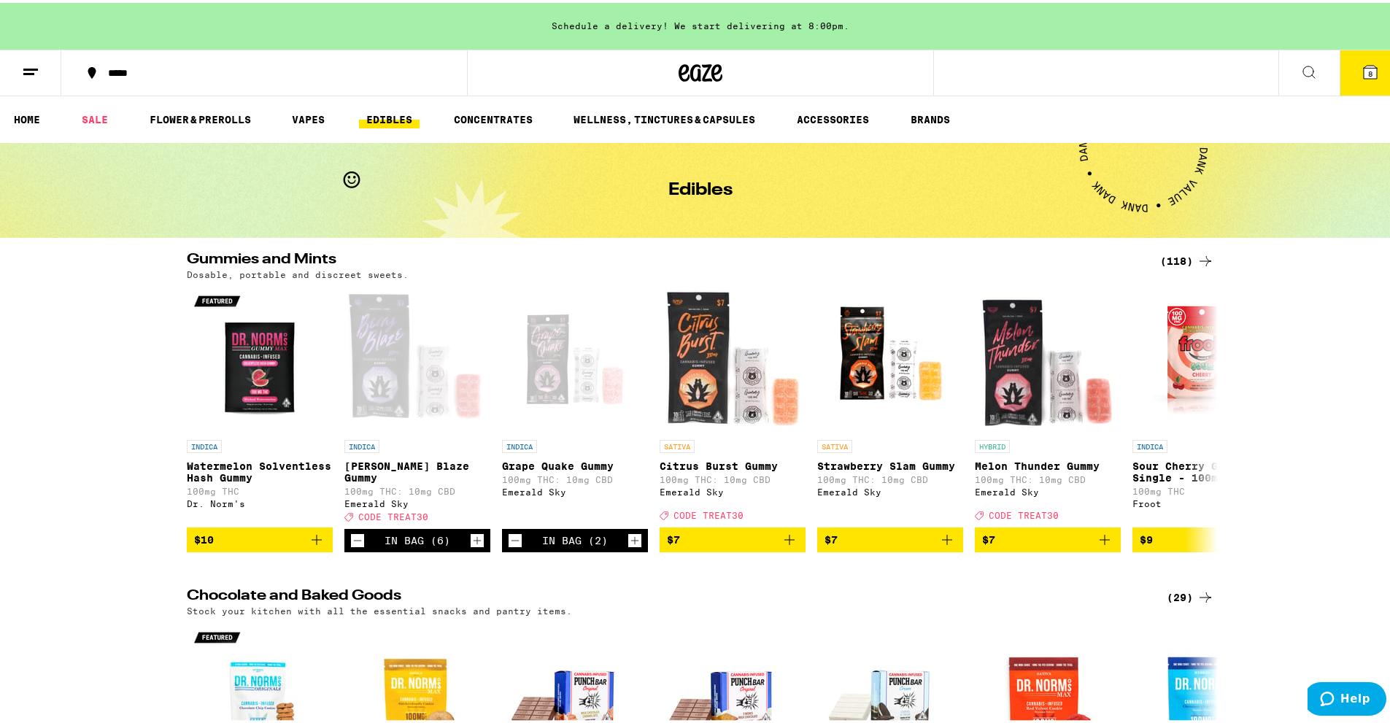
click at [1364, 87] on button "8" at bounding box center [1370, 69] width 61 height 45
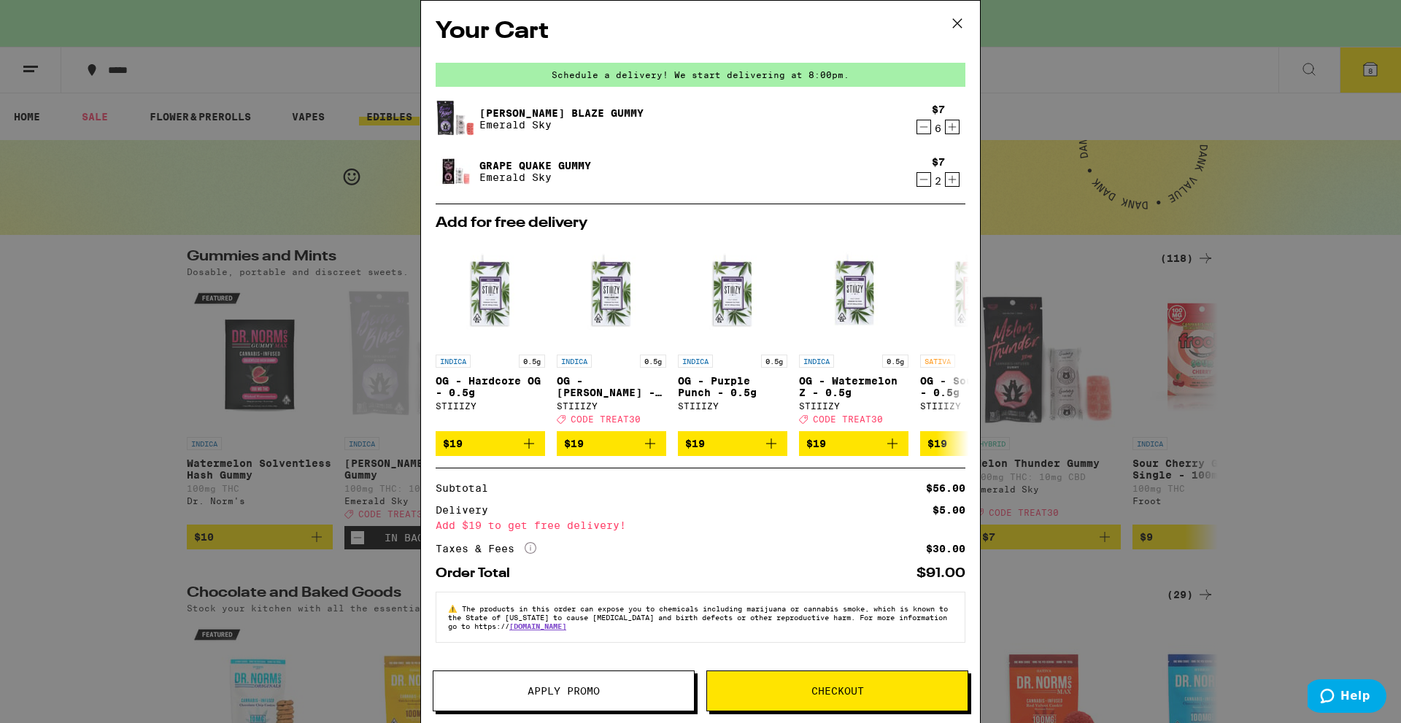
click at [946, 183] on icon "Increment" at bounding box center [952, 180] width 13 height 18
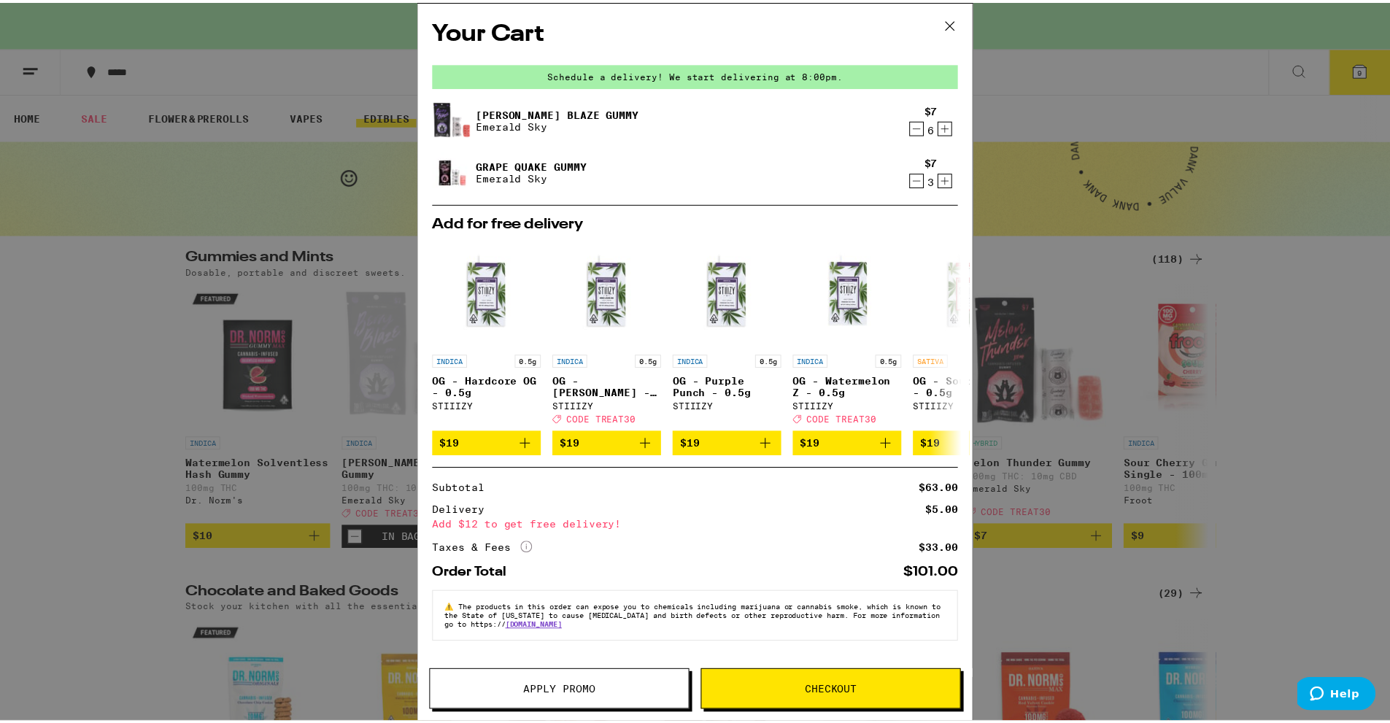
scroll to position [1, 0]
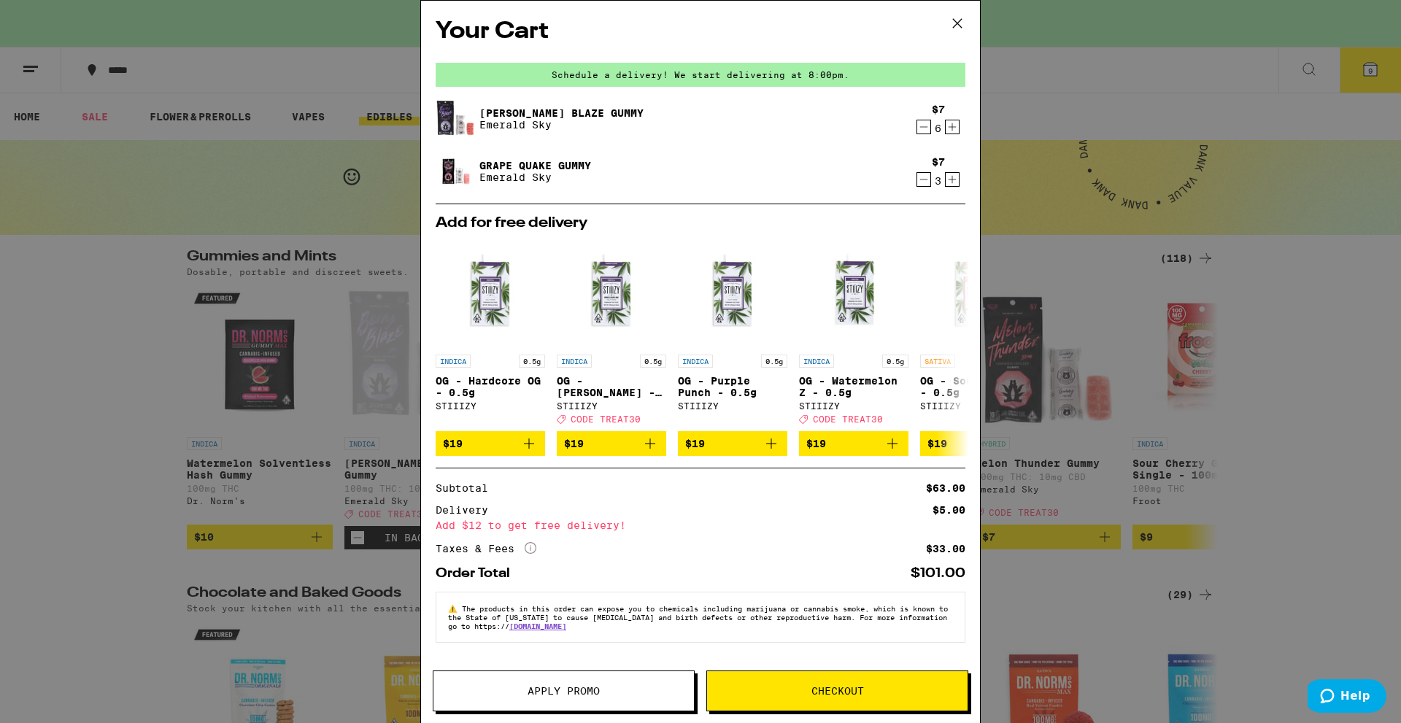
click at [946, 182] on icon "Increment" at bounding box center [952, 180] width 13 height 18
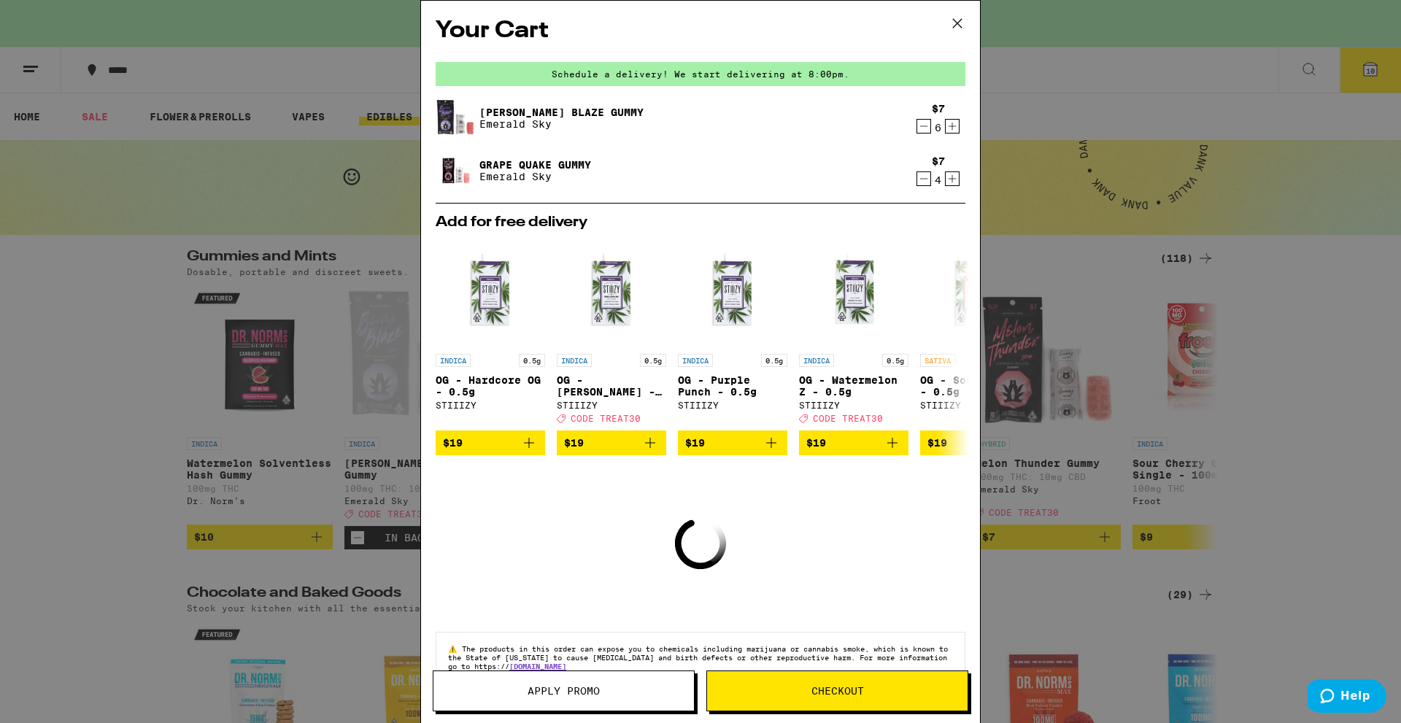
click at [946, 182] on icon "Increment" at bounding box center [952, 179] width 13 height 18
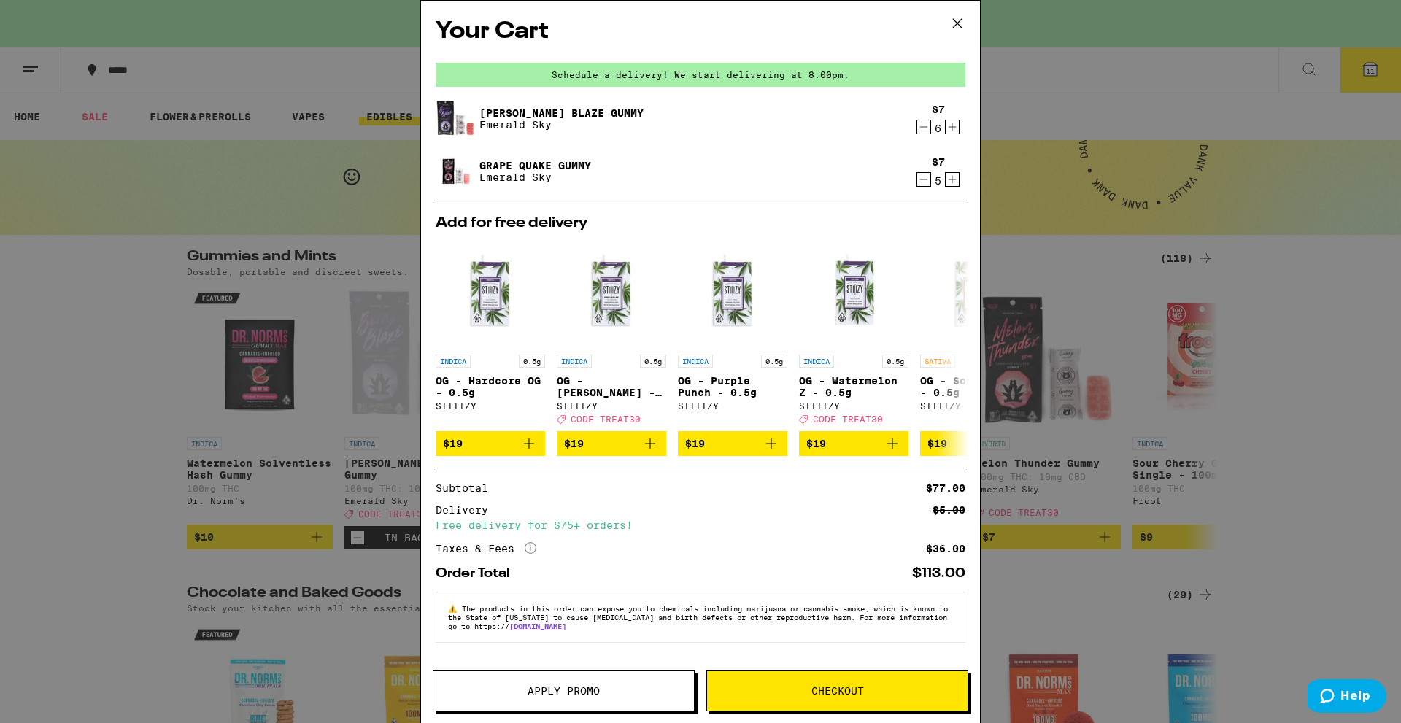
click at [831, 690] on span "Checkout" at bounding box center [837, 691] width 53 height 10
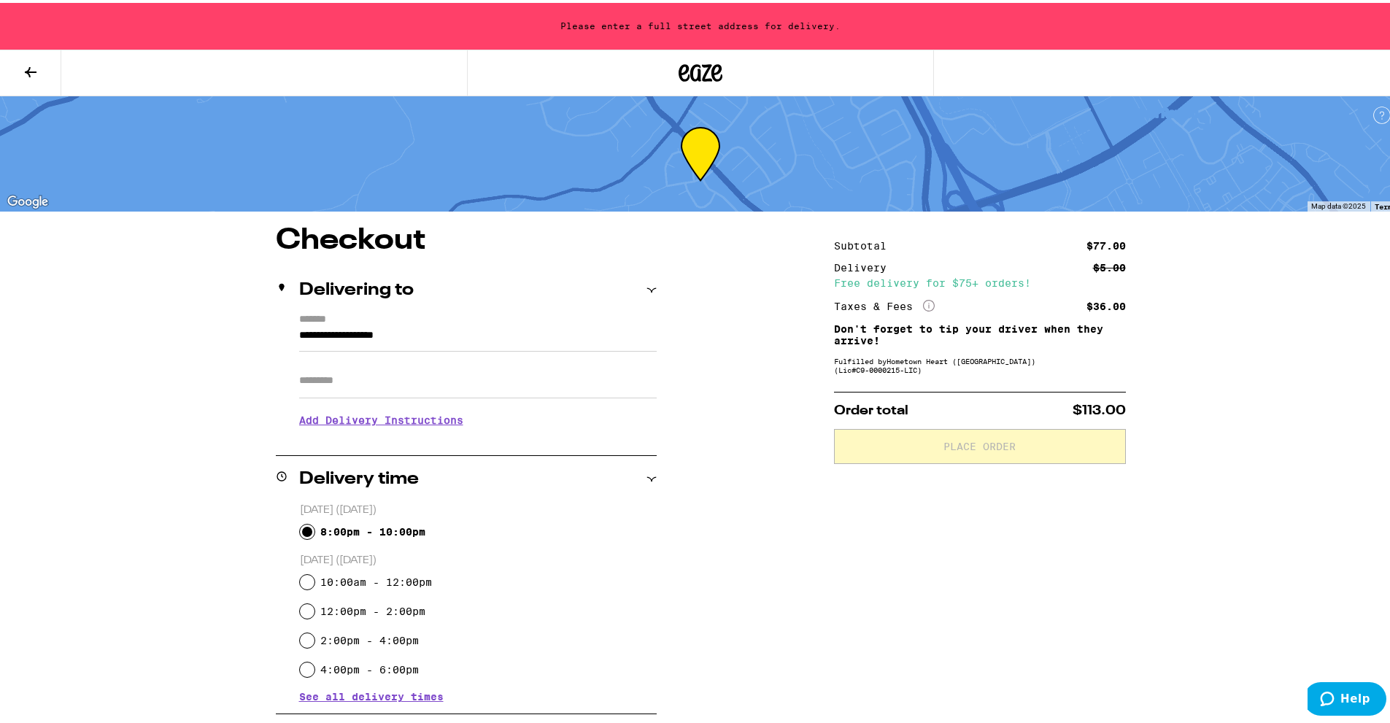
click at [304, 533] on input "8:00pm - 10:00pm" at bounding box center [307, 529] width 15 height 15
radio input "true"
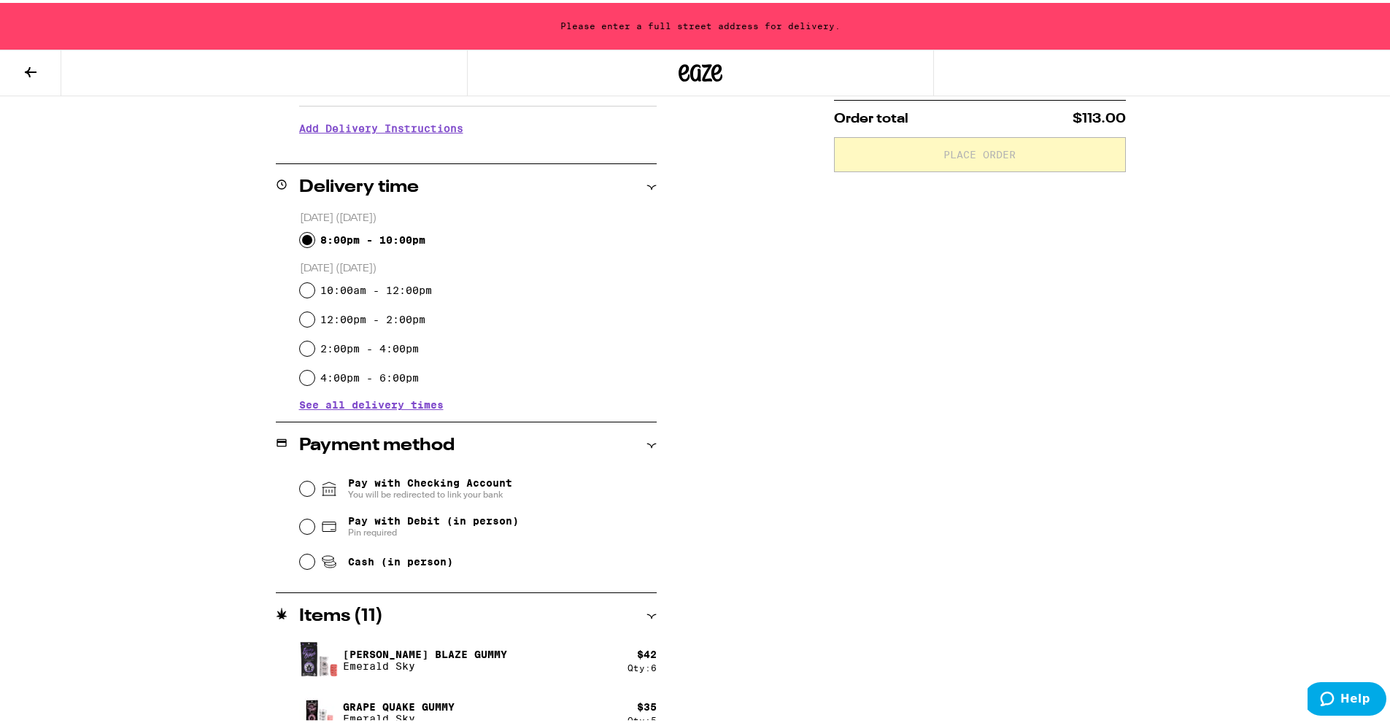
scroll to position [312, 0]
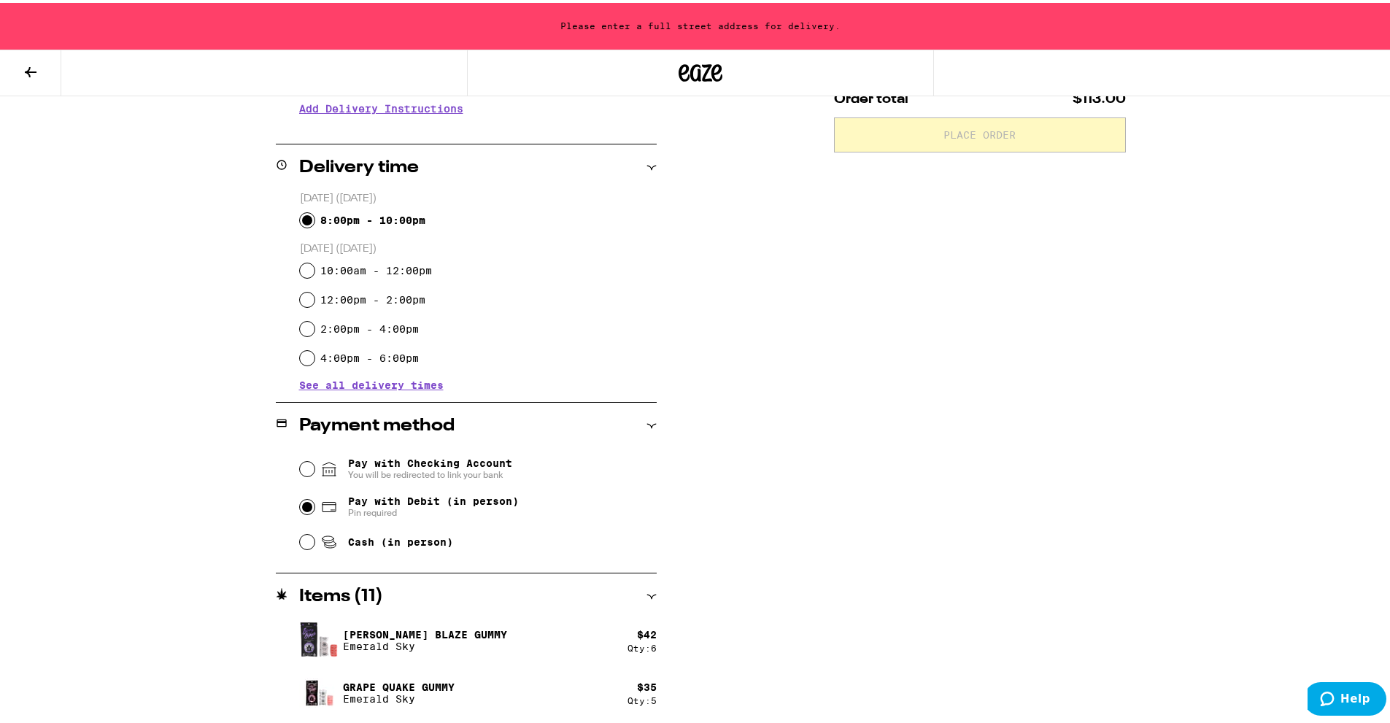
click at [301, 508] on input "Pay with Debit (in person) Pin required" at bounding box center [307, 504] width 15 height 15
radio input "true"
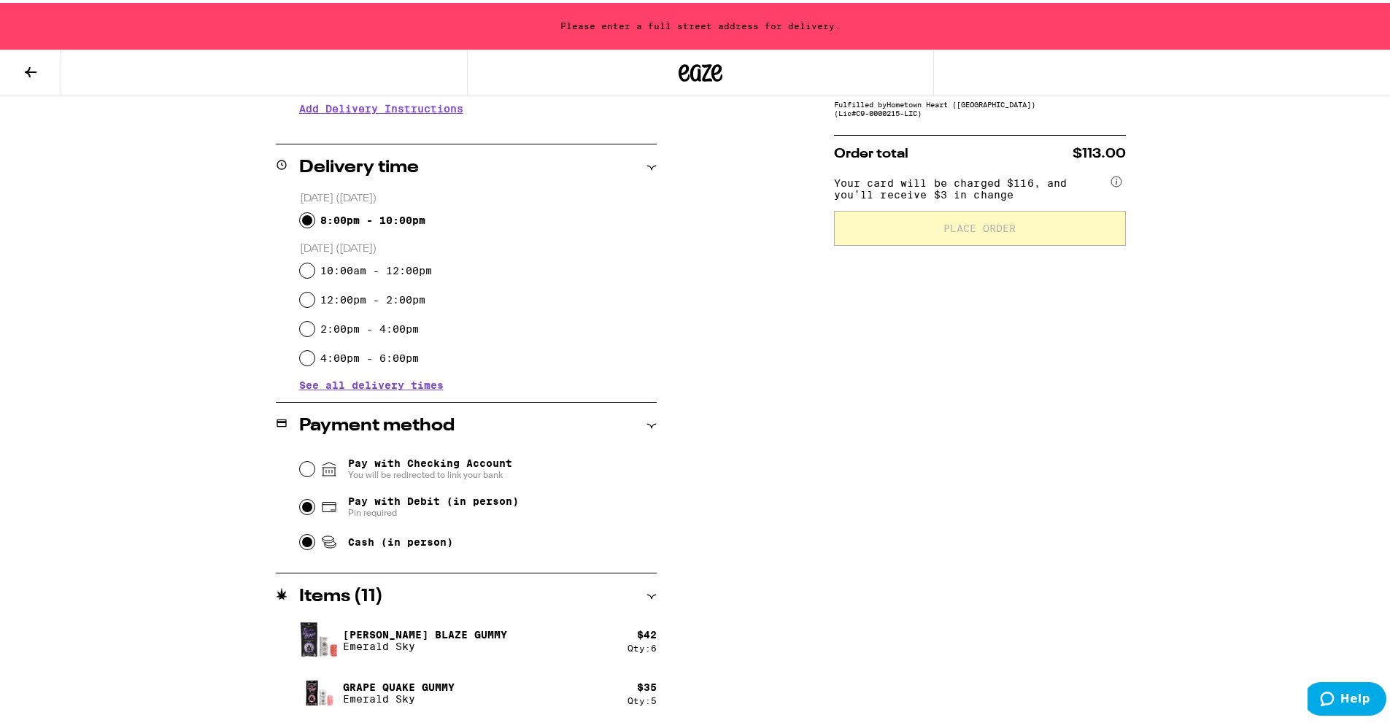
click at [300, 541] on input "Cash (in person)" at bounding box center [307, 539] width 15 height 15
radio input "true"
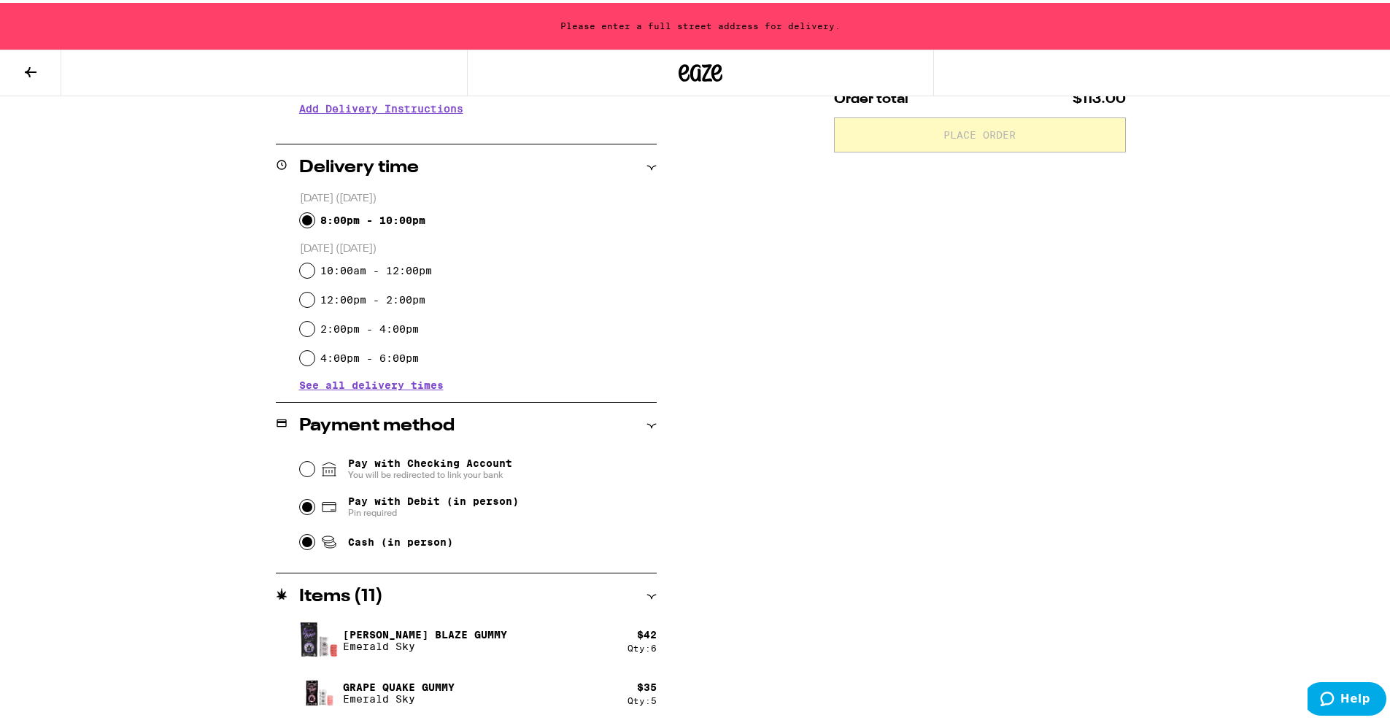
click at [300, 505] on input "Pay with Debit (in person) Pin required" at bounding box center [307, 504] width 15 height 15
radio input "true"
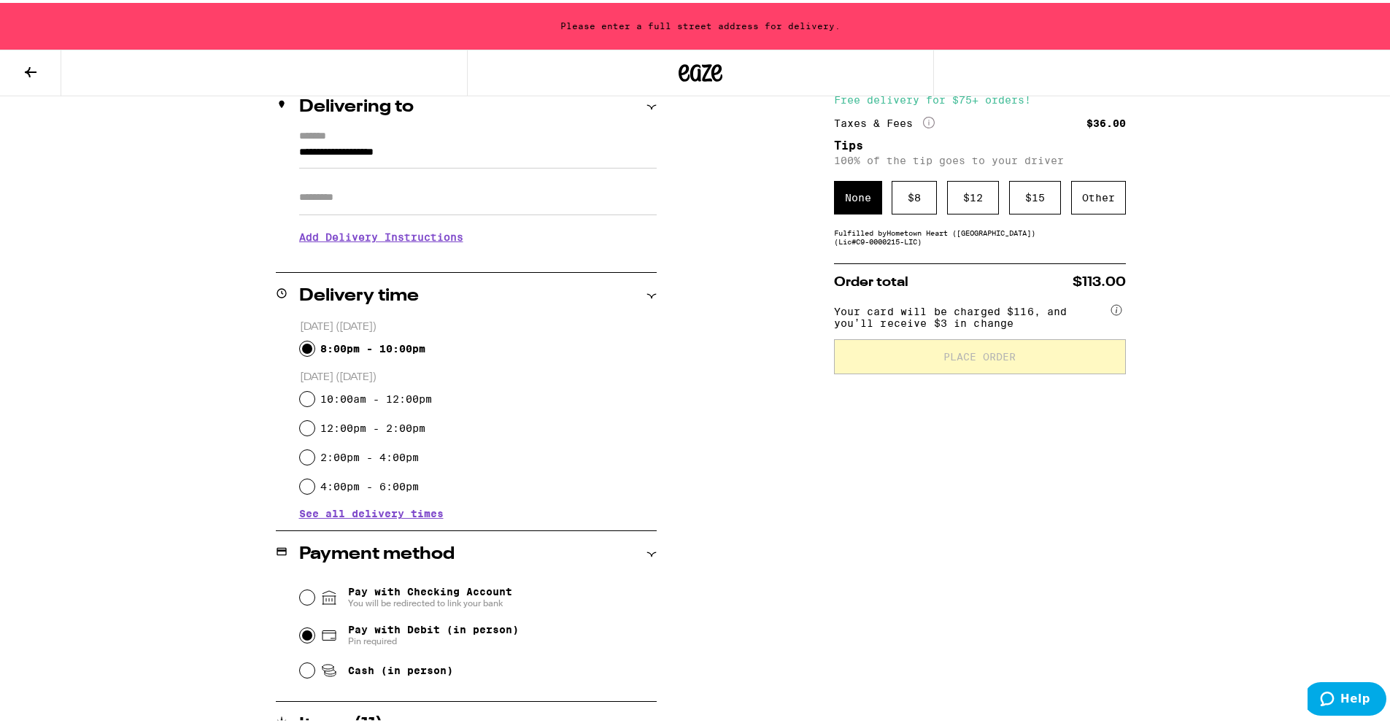
scroll to position [0, 0]
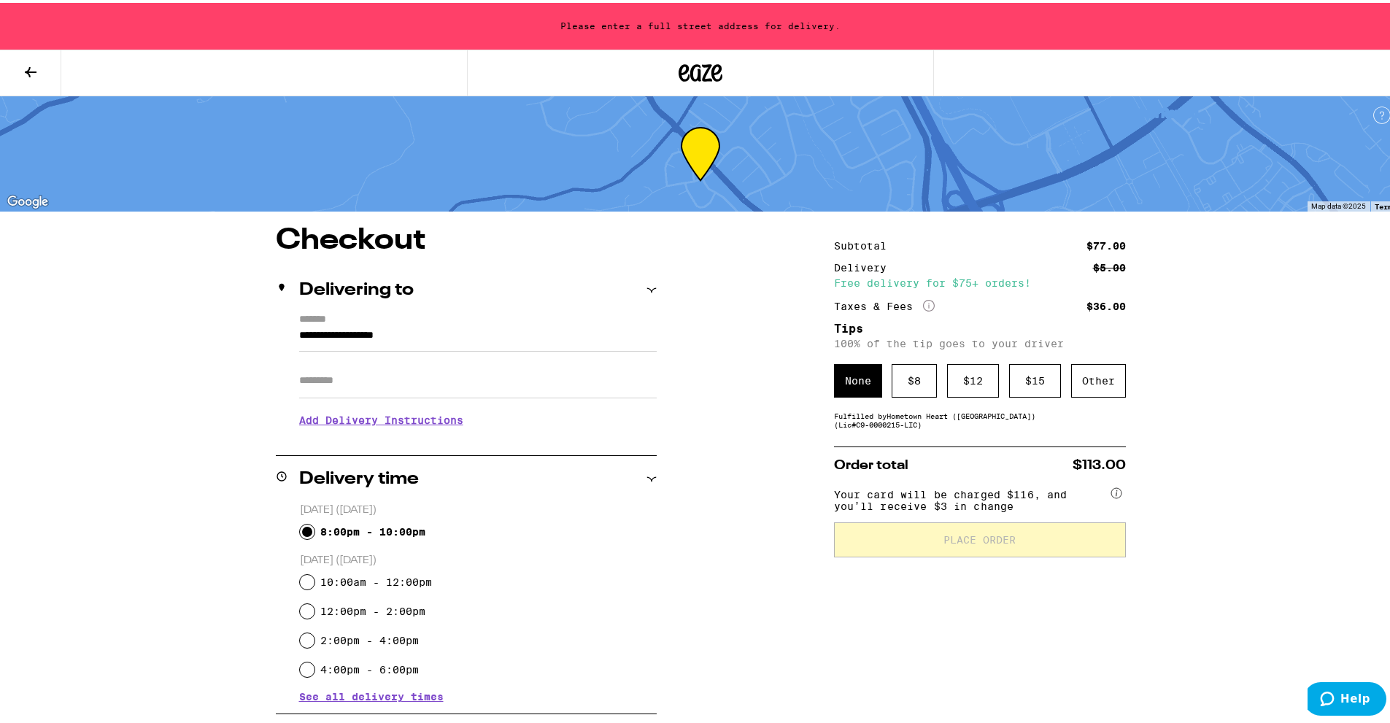
click at [368, 339] on input "**********" at bounding box center [478, 336] width 358 height 25
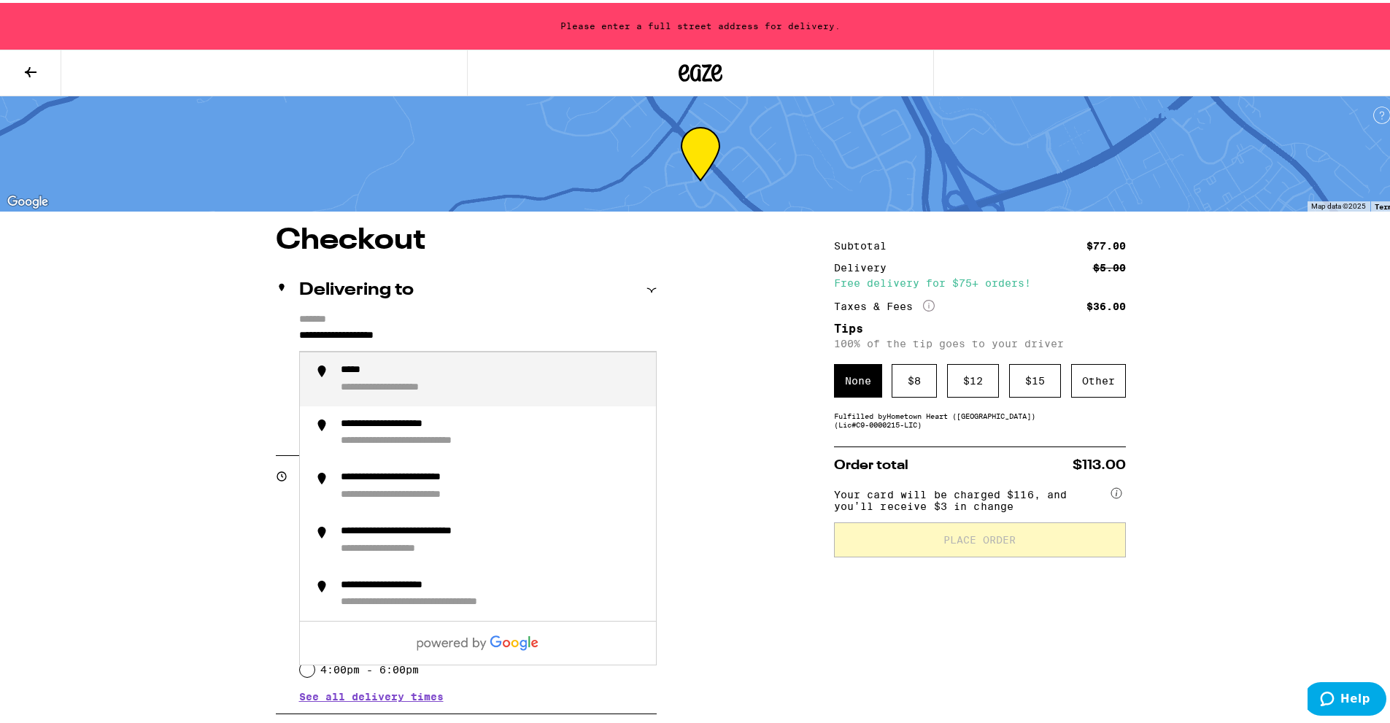
drag, startPoint x: 298, startPoint y: 331, endPoint x: 533, endPoint y: 340, distance: 235.1
click at [533, 340] on input "**********" at bounding box center [478, 336] width 358 height 25
type input "*"
click at [482, 371] on div "**********" at bounding box center [493, 376] width 304 height 31
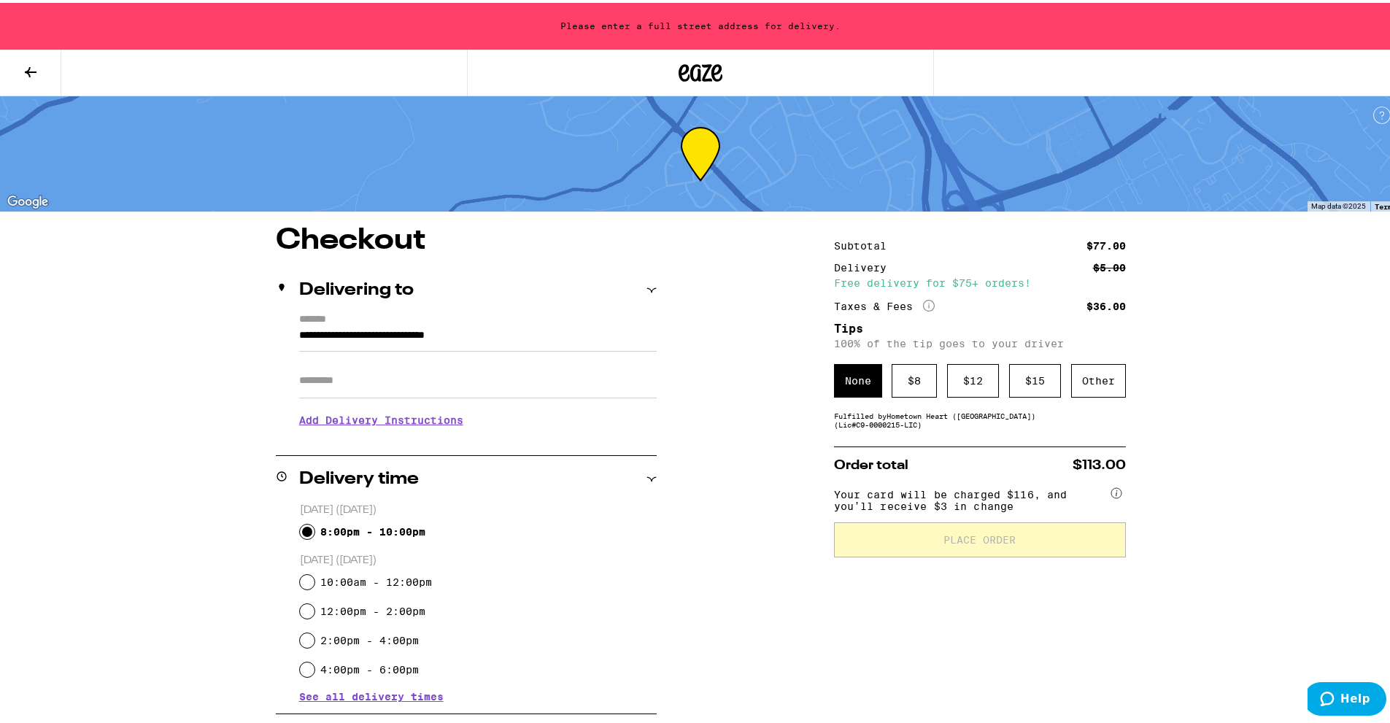
type input "**********"
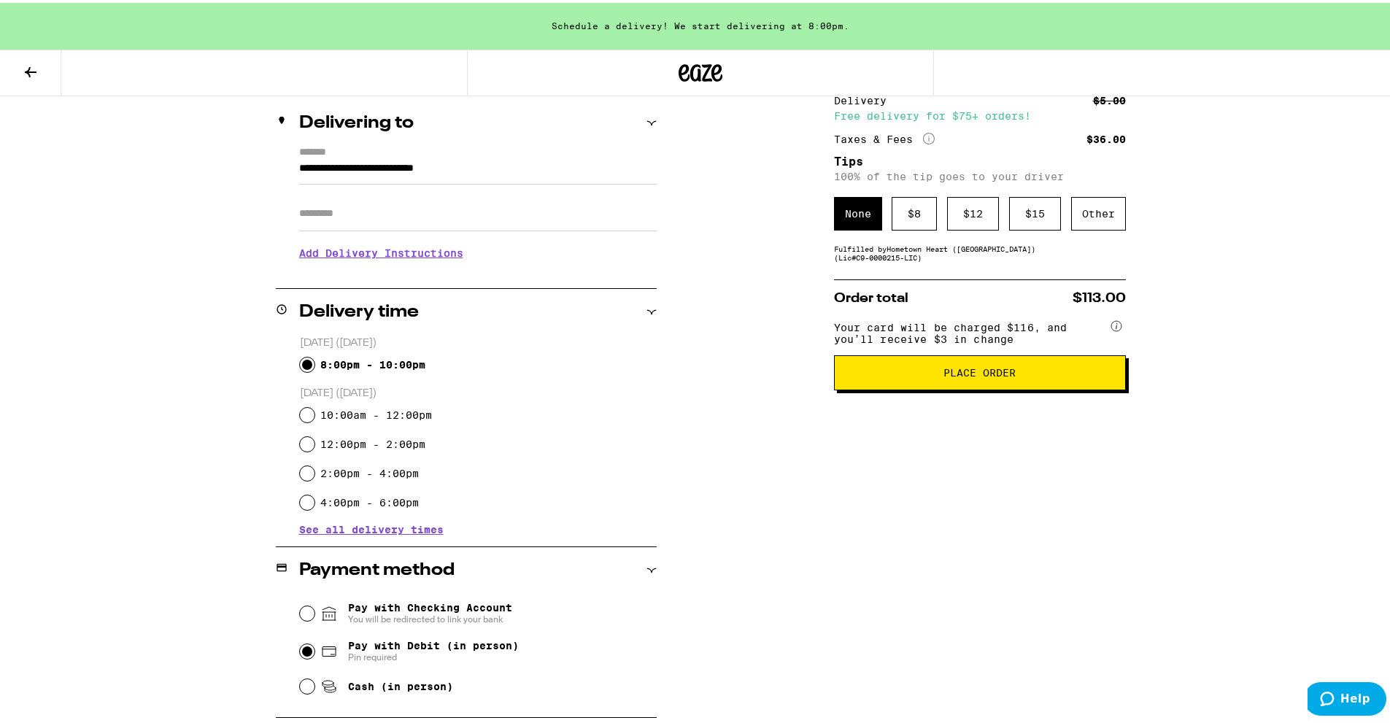
scroll to position [166, 0]
click at [1093, 221] on div "Other" at bounding box center [1098, 213] width 55 height 34
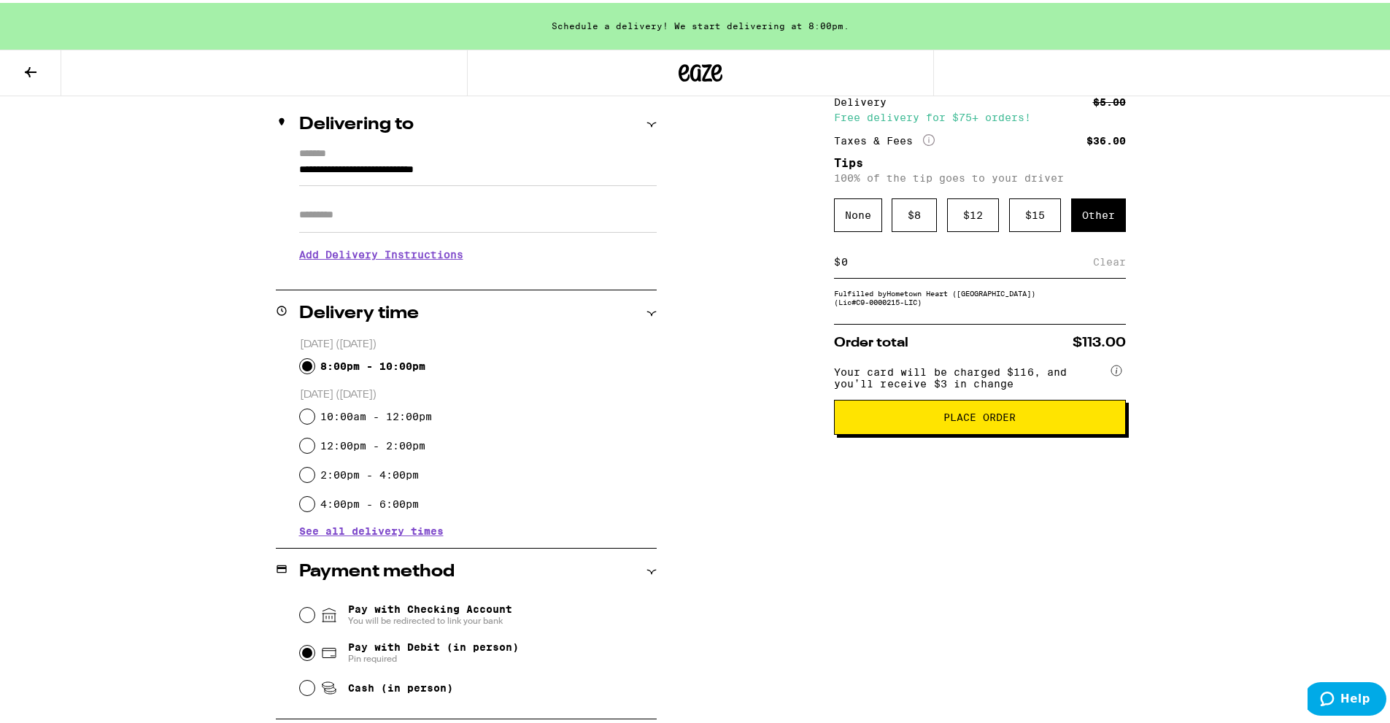
drag, startPoint x: 854, startPoint y: 266, endPoint x: 825, endPoint y: 269, distance: 30.1
click at [825, 269] on div "**********" at bounding box center [700, 463] width 1051 height 811
type input "5"
click at [1169, 292] on div "**********" at bounding box center [700, 463] width 1051 height 811
click at [1103, 263] on div "Save" at bounding box center [1113, 259] width 26 height 32
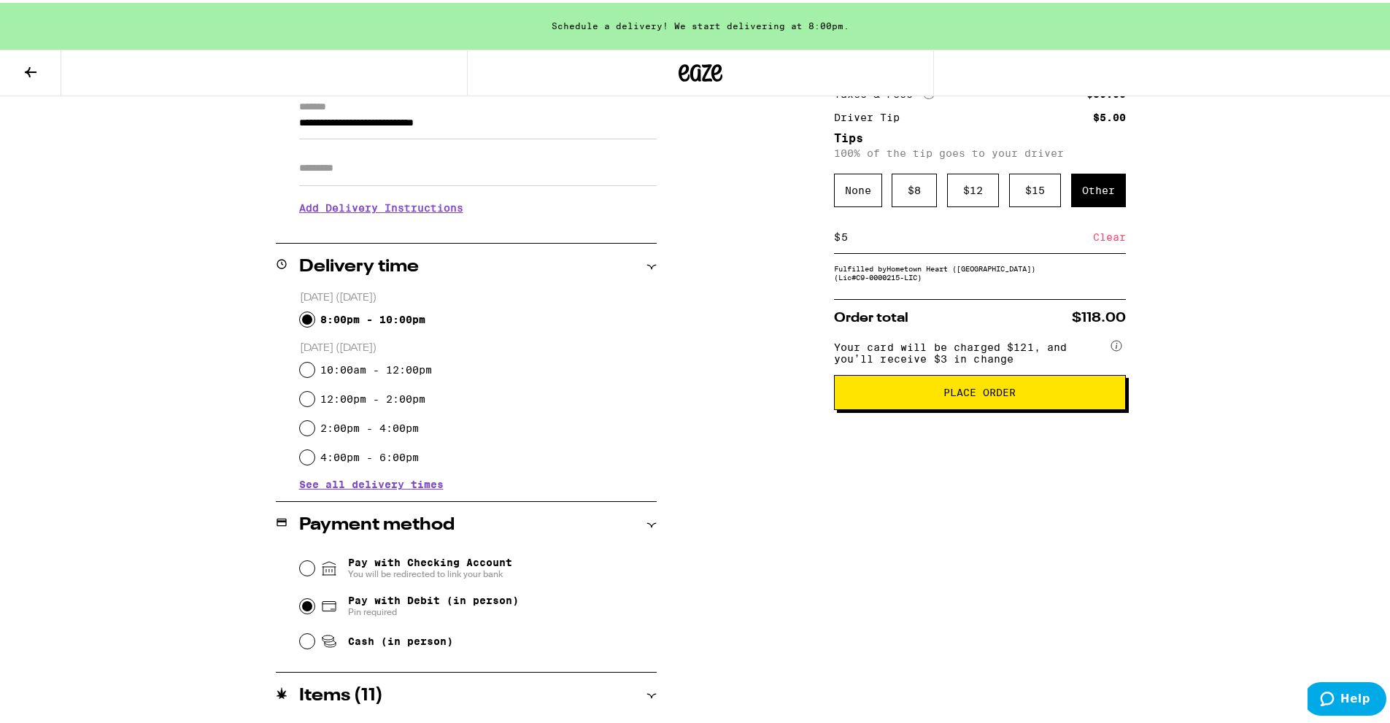
scroll to position [239, 0]
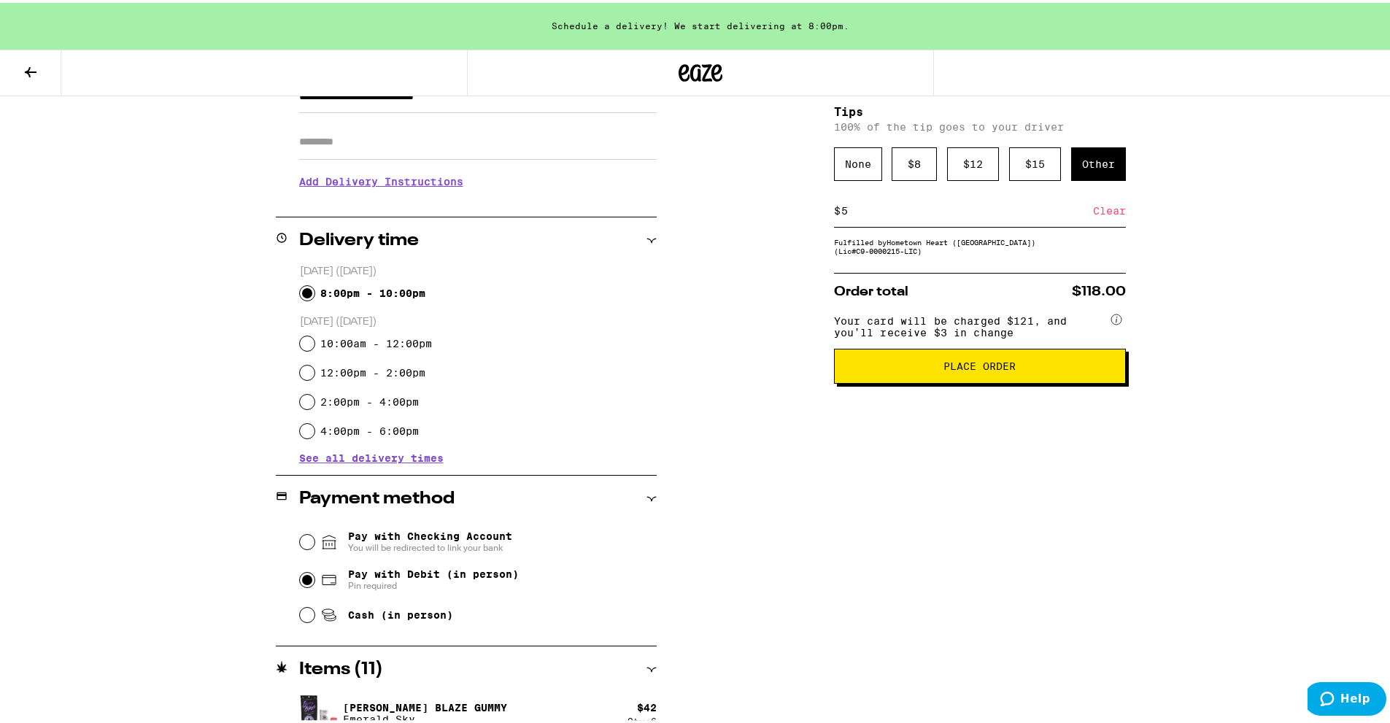
click at [985, 368] on span "Place Order" at bounding box center [979, 363] width 72 height 10
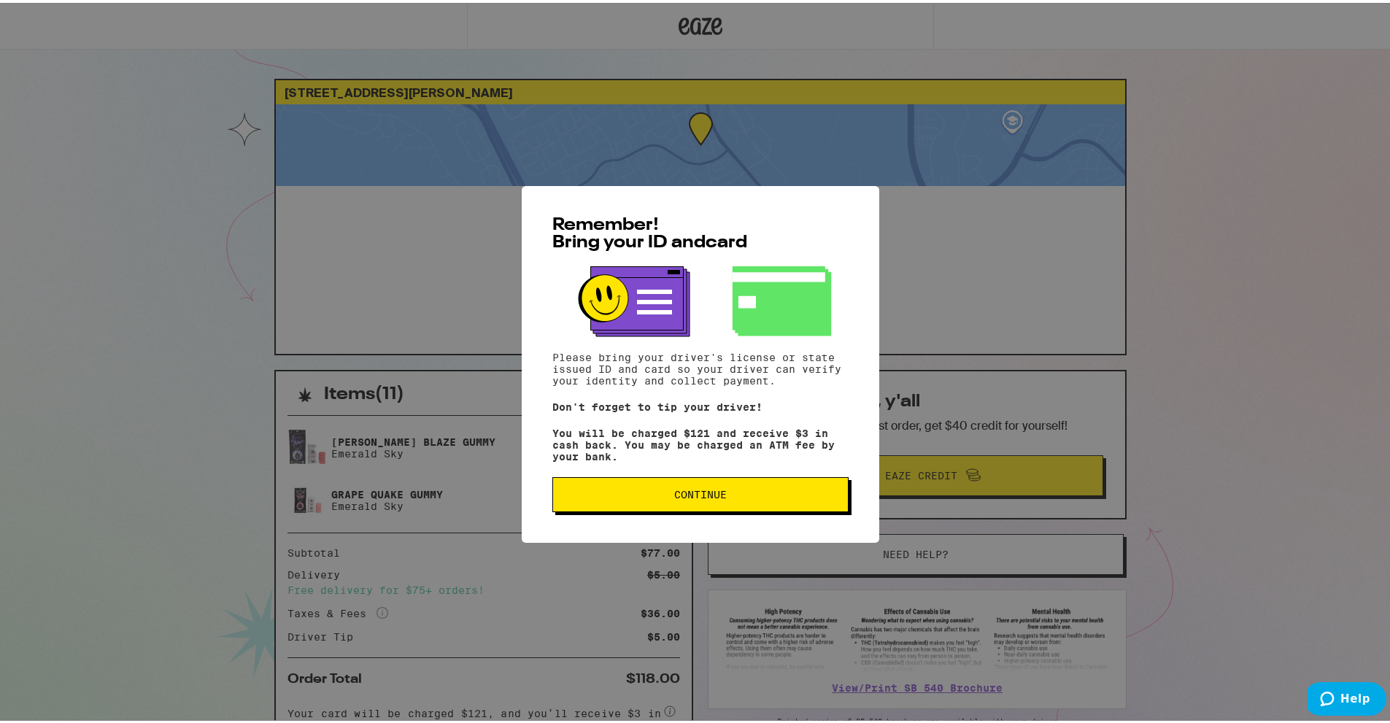
click at [703, 507] on button "Continue" at bounding box center [700, 491] width 296 height 35
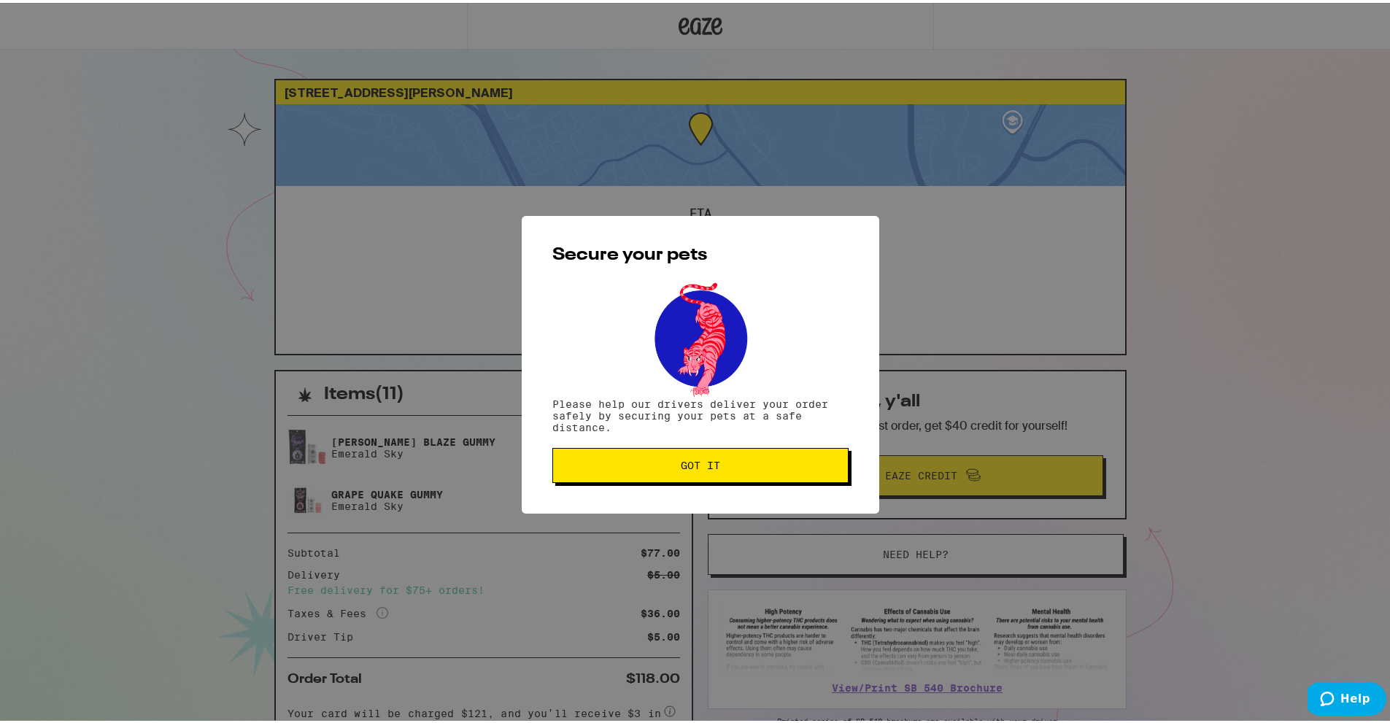
click at [703, 471] on button "Got it" at bounding box center [700, 462] width 296 height 35
